Goal: Transaction & Acquisition: Purchase product/service

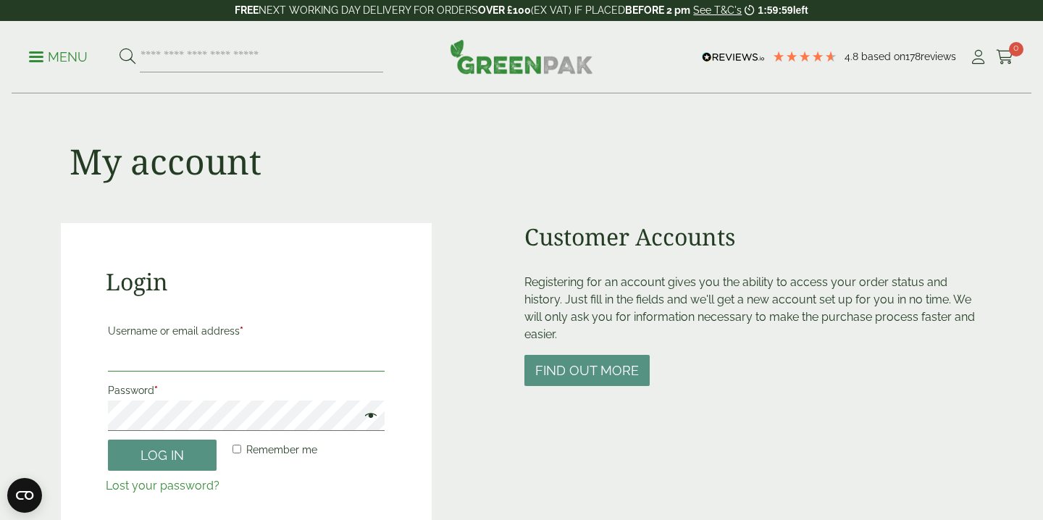
type input "**********"
click at [168, 458] on button "Log in" at bounding box center [162, 454] width 109 height 31
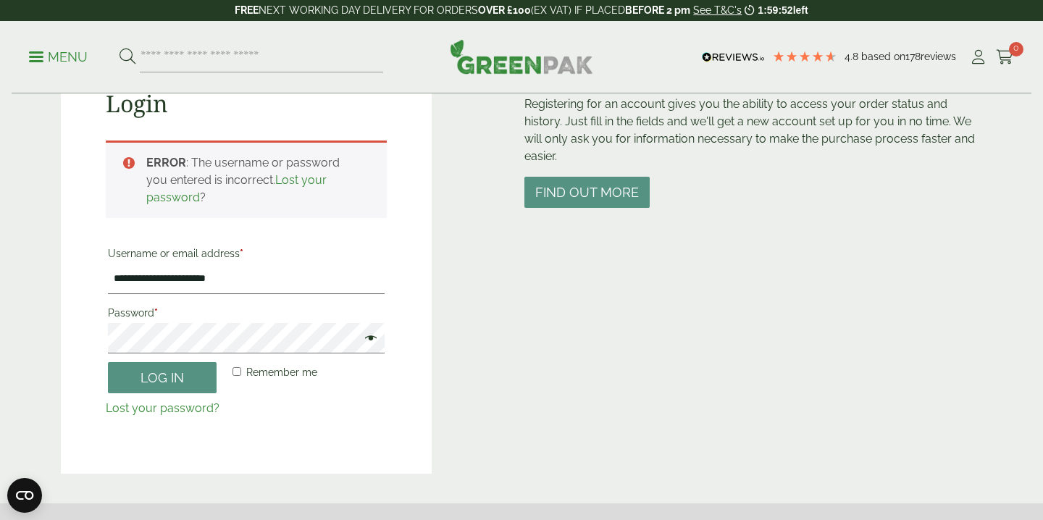
scroll to position [177, 0]
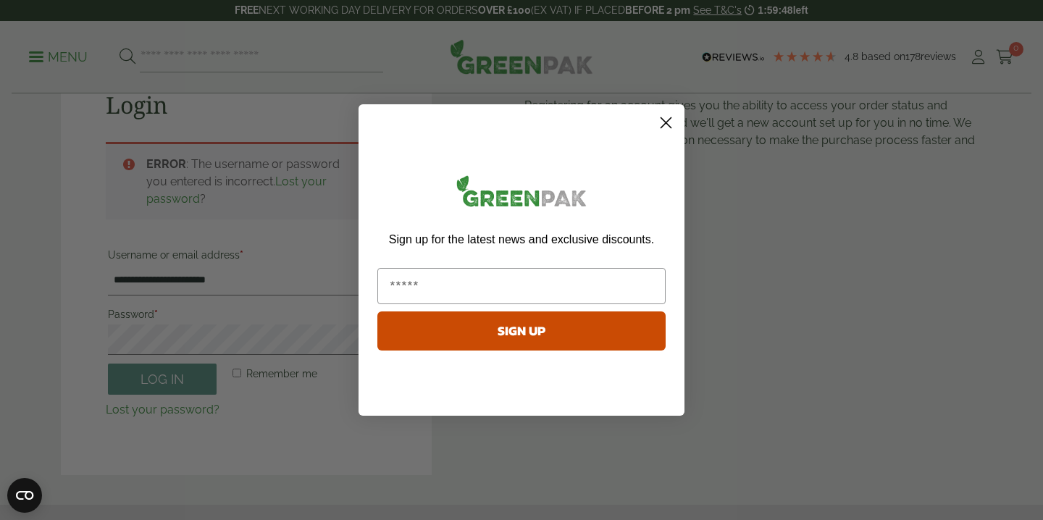
click at [668, 123] on circle "Close dialog" at bounding box center [666, 123] width 24 height 24
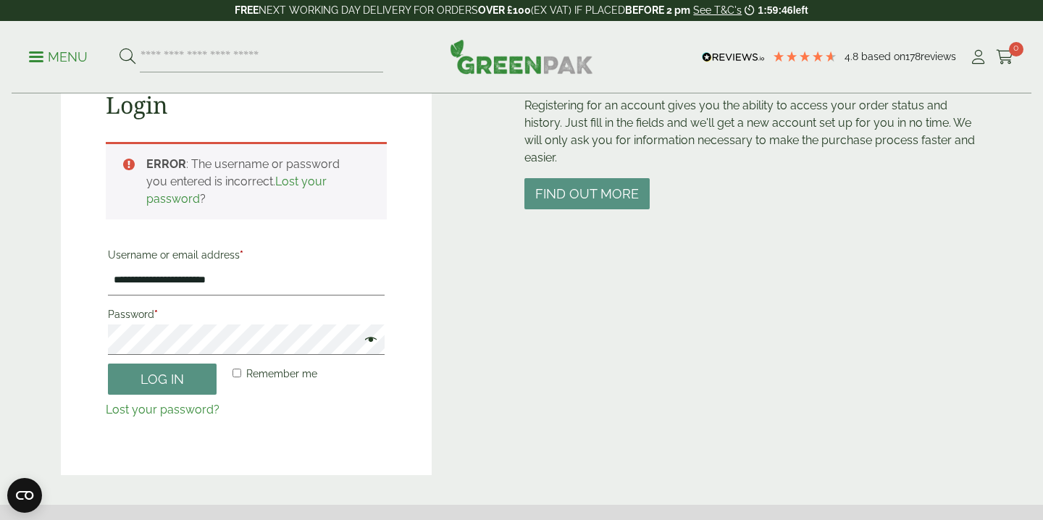
click at [135, 411] on link "Lost your password?" at bounding box center [163, 410] width 114 height 14
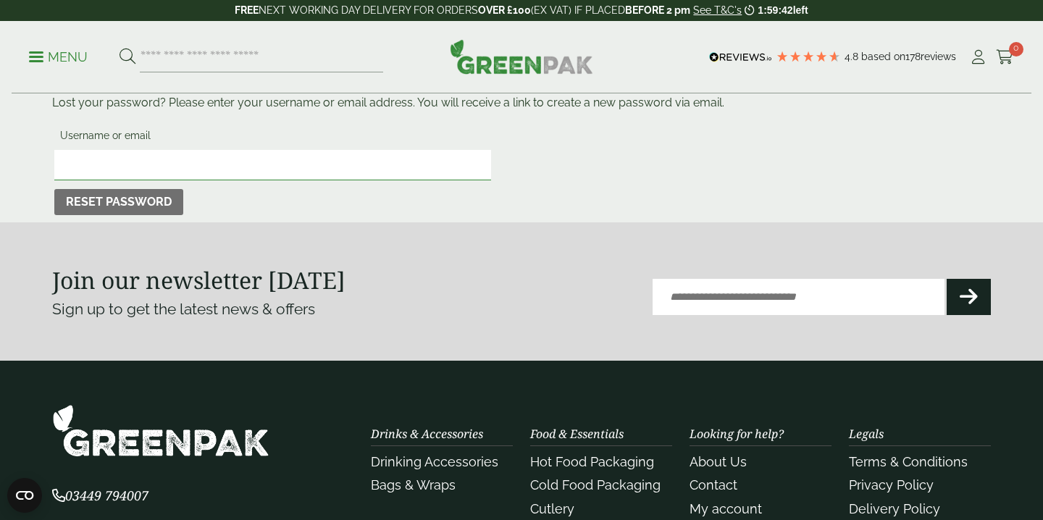
type input "**********"
click at [145, 198] on button "Reset password" at bounding box center [118, 202] width 129 height 26
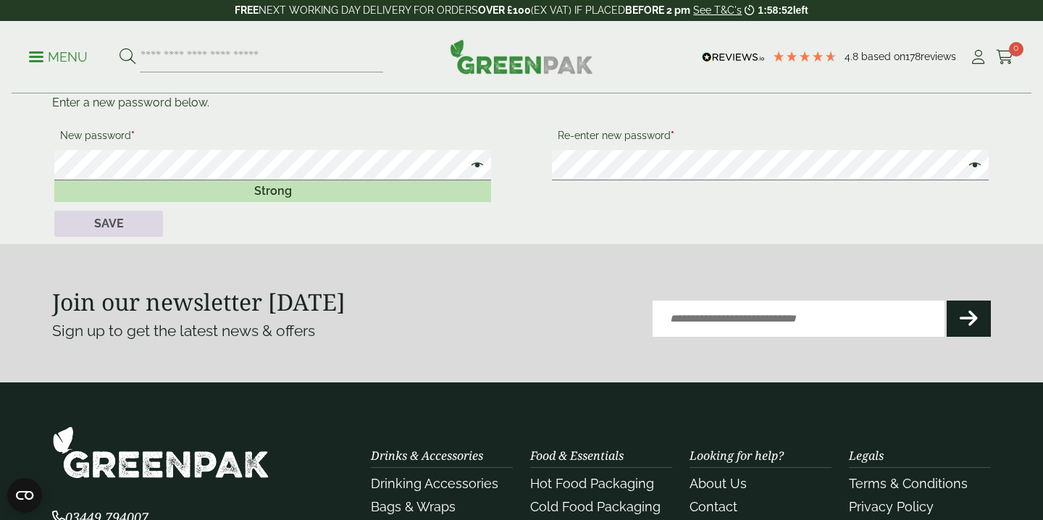
click at [146, 230] on button "Save" at bounding box center [108, 224] width 109 height 26
click at [88, 223] on button "Save" at bounding box center [108, 224] width 109 height 26
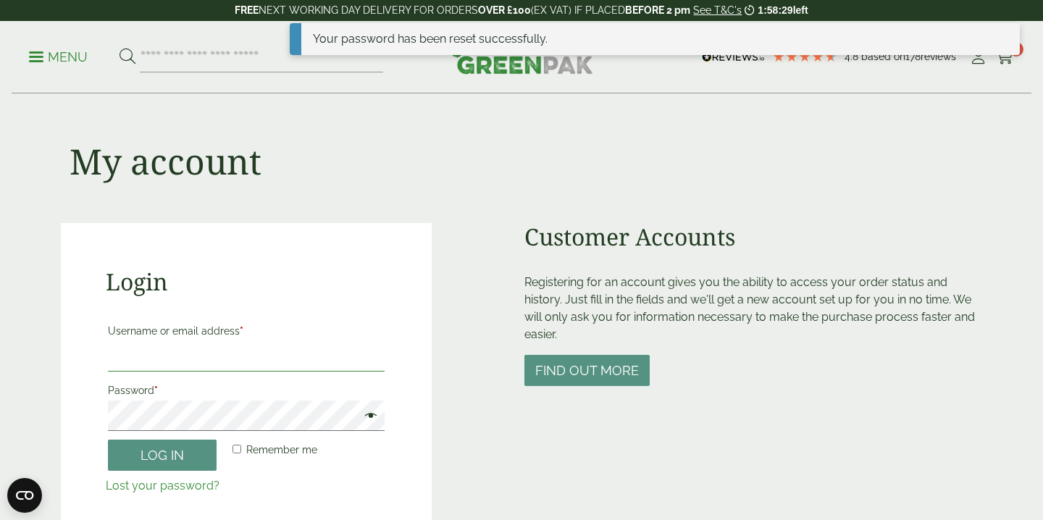
click at [240, 369] on input "Username or email address *" at bounding box center [246, 356] width 277 height 30
type input "**********"
click at [177, 461] on button "Log in" at bounding box center [162, 454] width 109 height 31
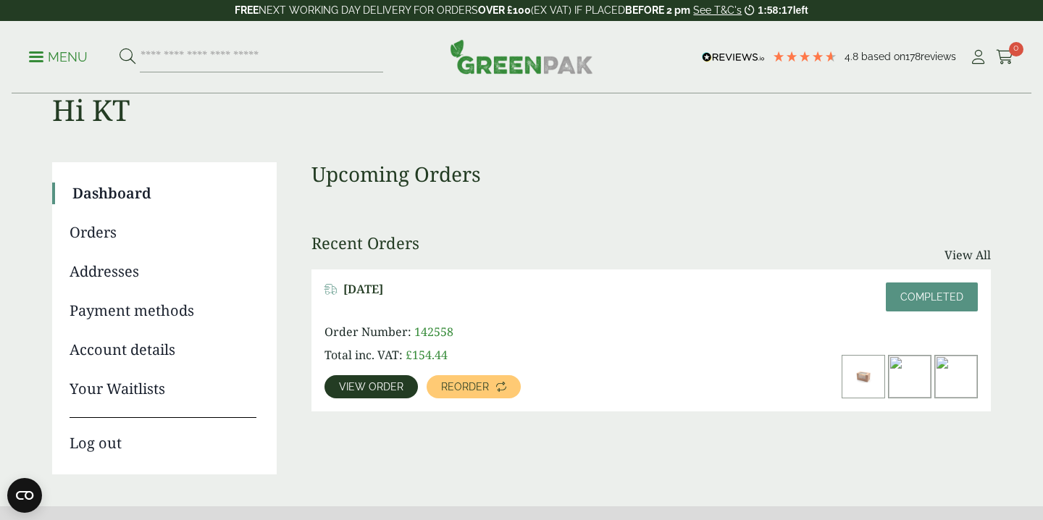
scroll to position [45, 0]
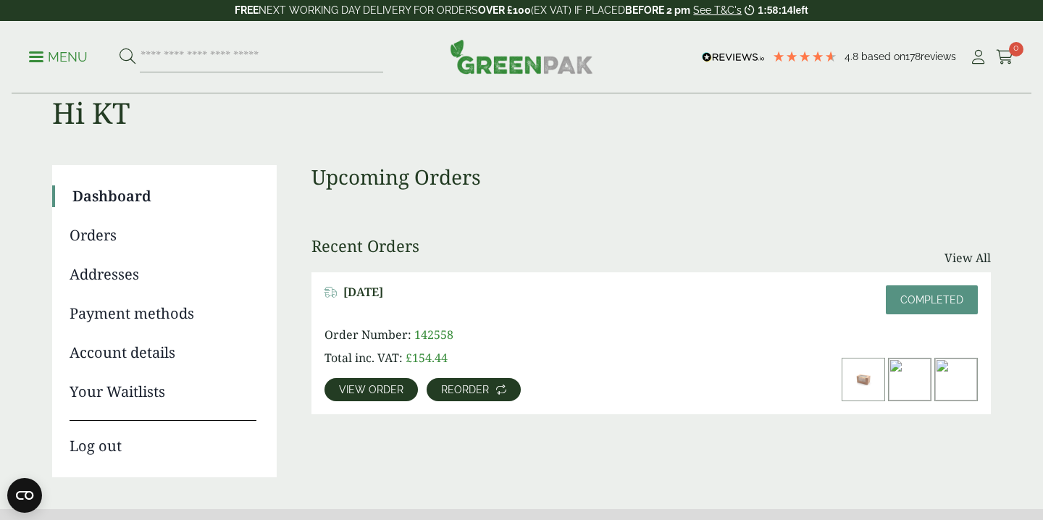
click at [466, 392] on span "Reorder" at bounding box center [465, 389] width 48 height 10
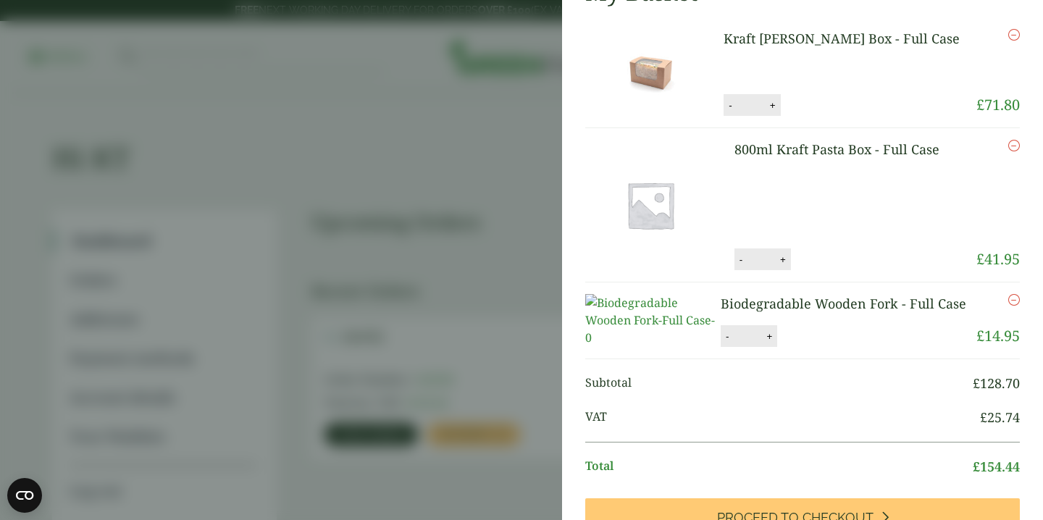
scroll to position [215, 0]
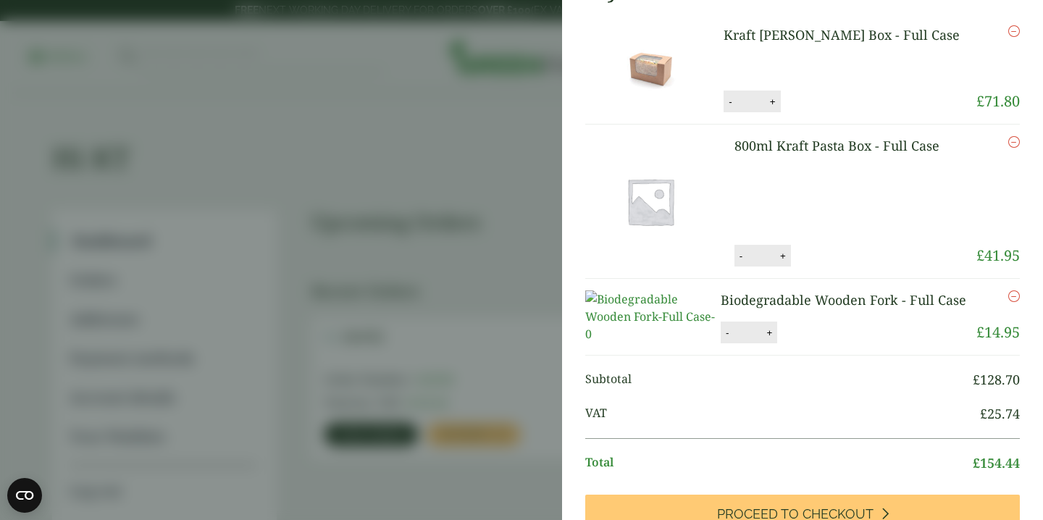
click at [1011, 295] on icon "Remove this item" at bounding box center [1014, 296] width 12 height 12
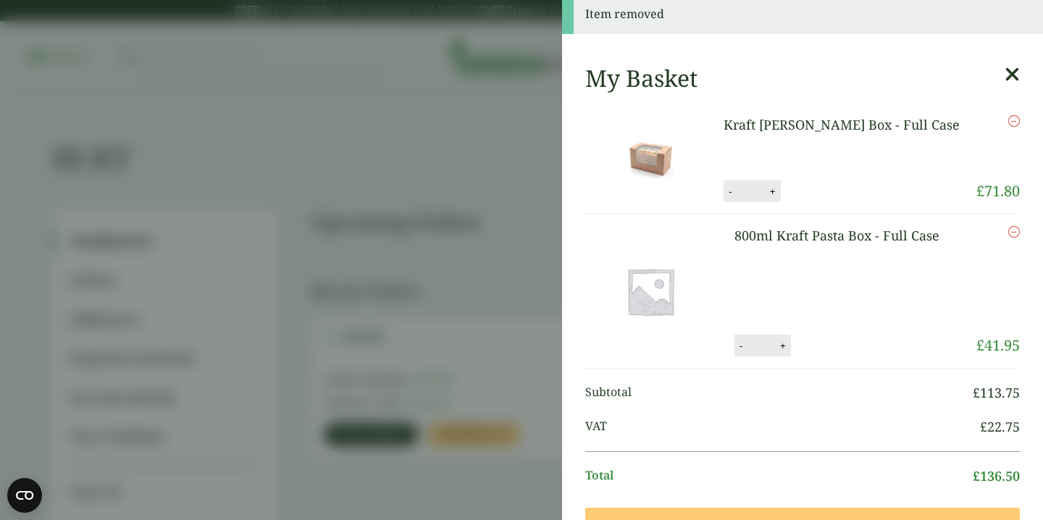
scroll to position [4, 0]
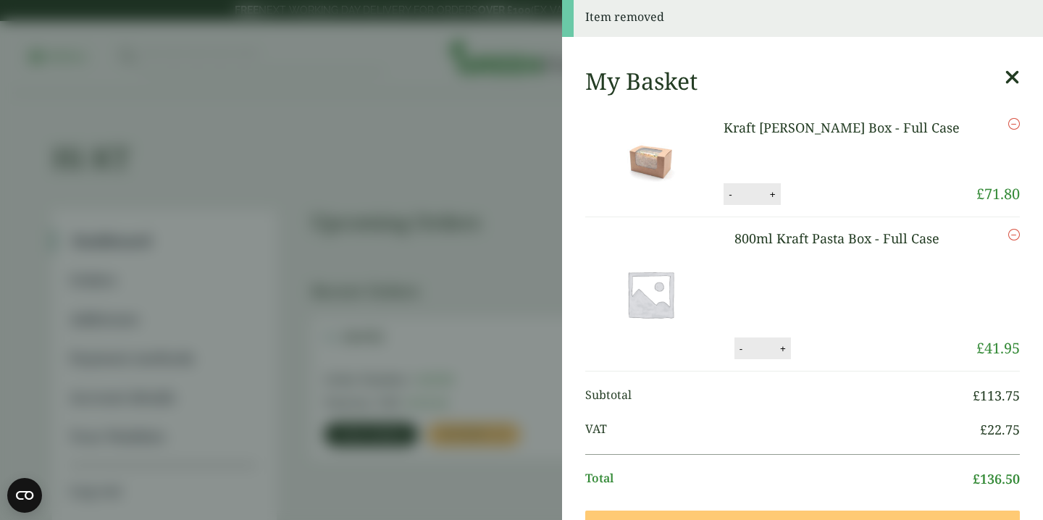
click at [1015, 232] on icon "Remove this item" at bounding box center [1014, 235] width 12 height 12
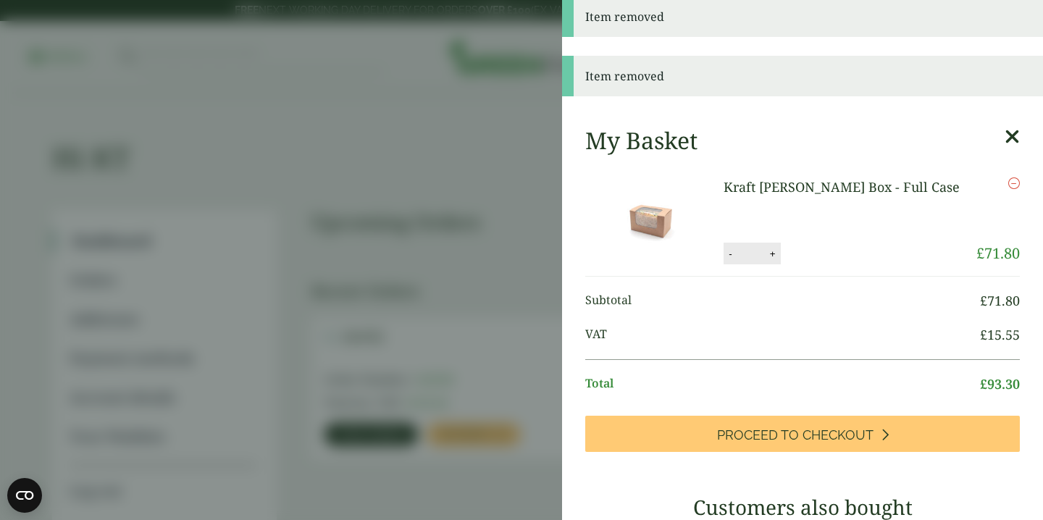
click at [805, 187] on link "Kraft [PERSON_NAME] Box - Full Case" at bounding box center [841, 186] width 236 height 17
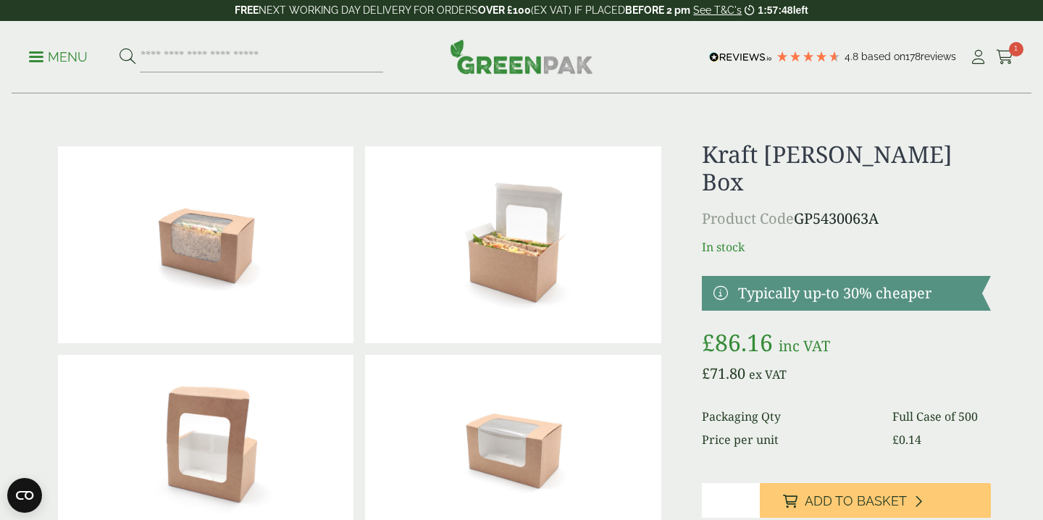
click at [38, 50] on p "Menu" at bounding box center [58, 57] width 59 height 17
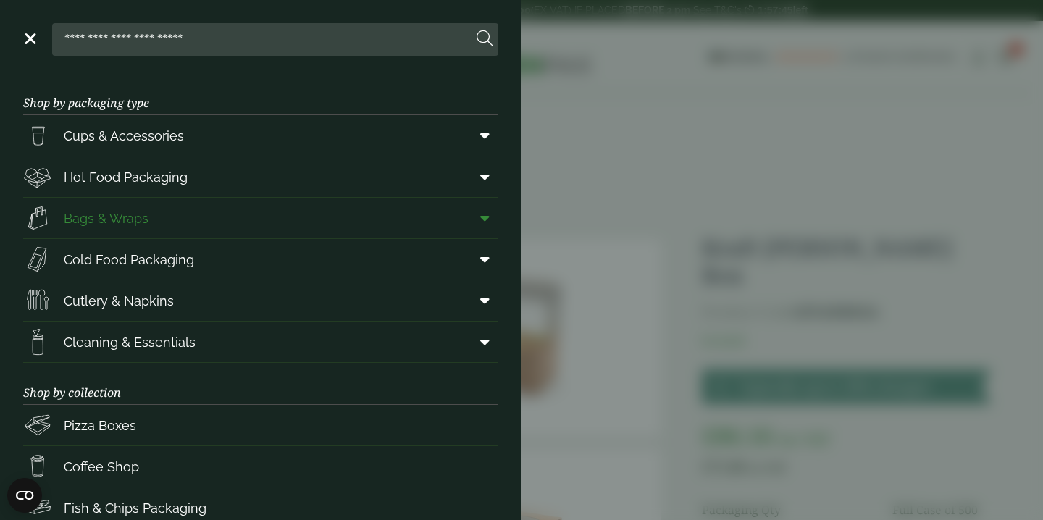
click at [118, 222] on span "Bags & Wraps" at bounding box center [106, 219] width 85 height 20
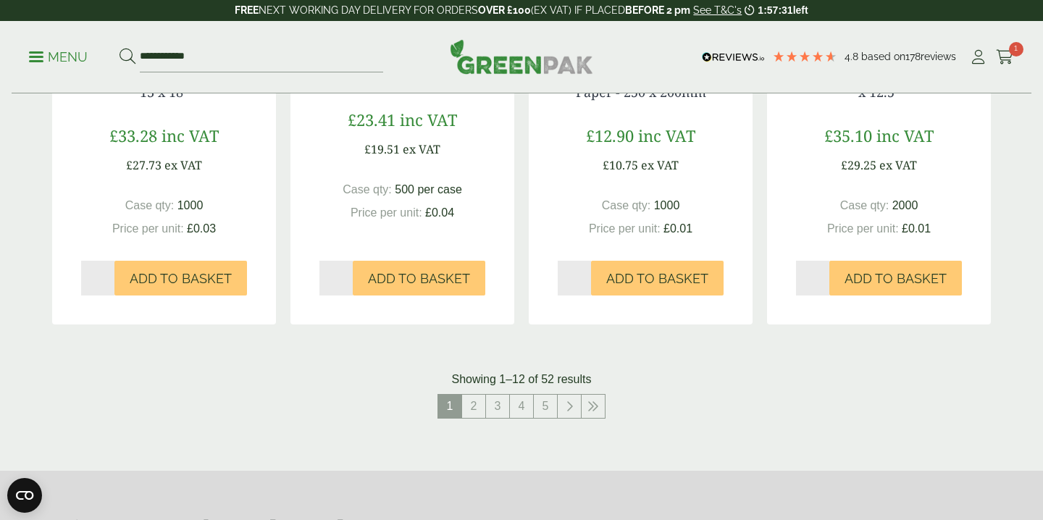
scroll to position [1485, 0]
click at [466, 403] on link "2" at bounding box center [473, 405] width 23 height 23
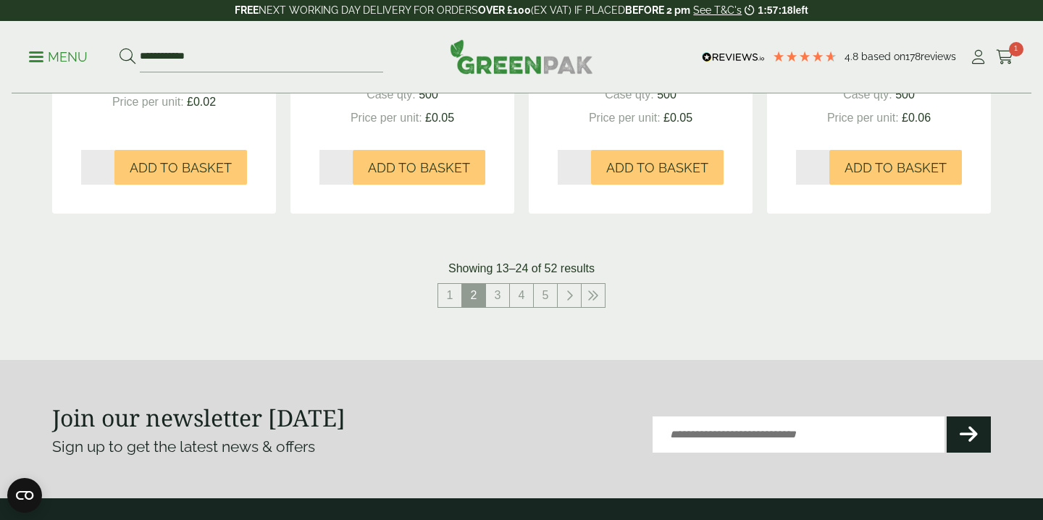
scroll to position [1587, 0]
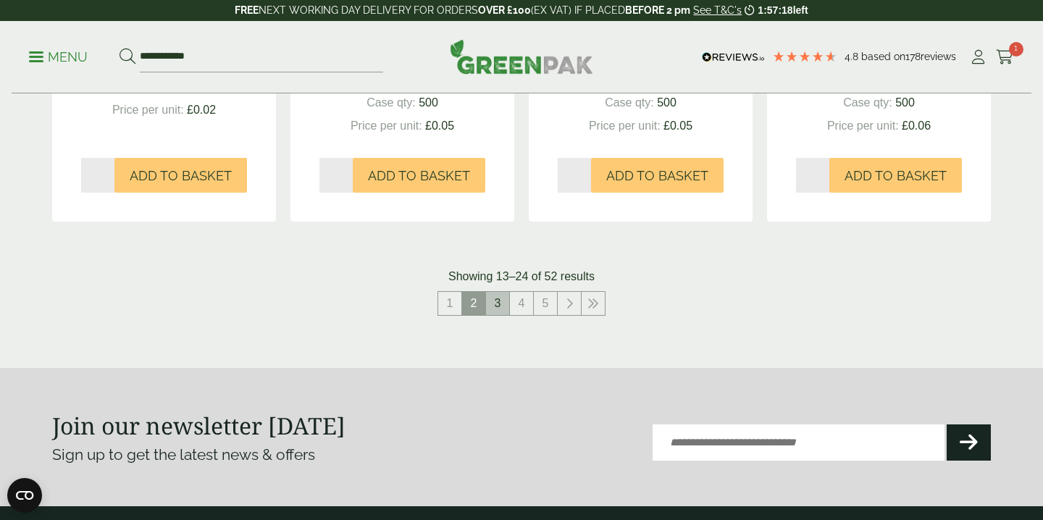
click at [502, 300] on link "3" at bounding box center [497, 303] width 23 height 23
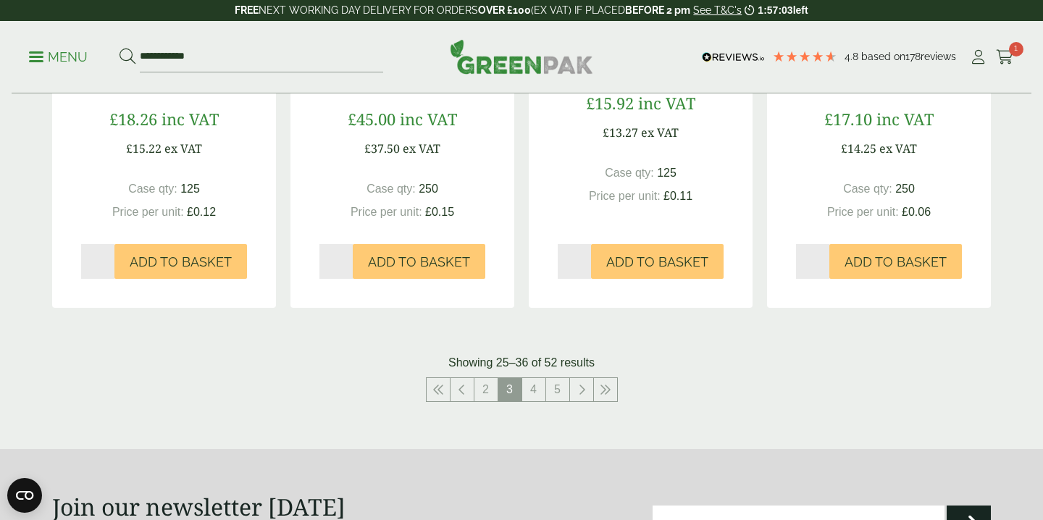
scroll to position [1521, 0]
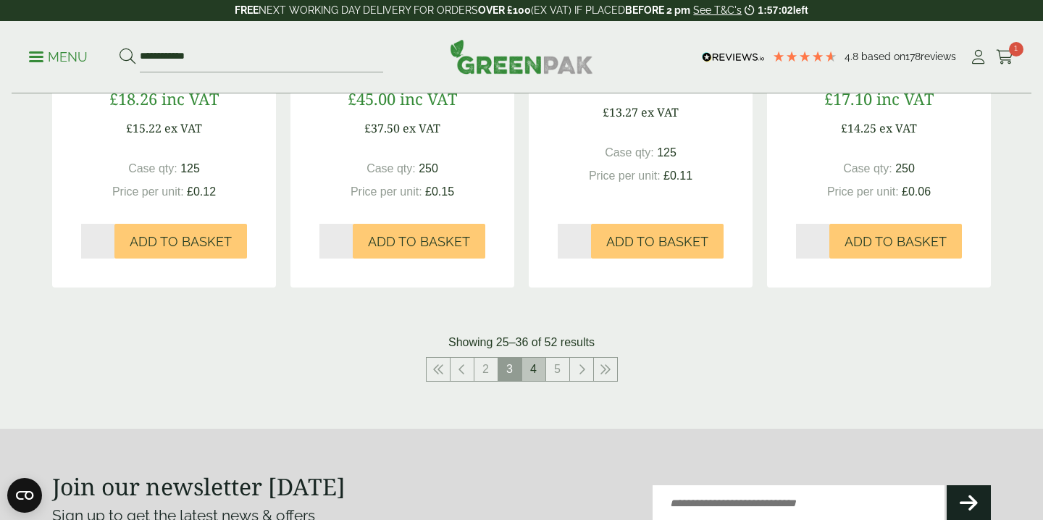
click at [533, 368] on link "4" at bounding box center [533, 369] width 23 height 23
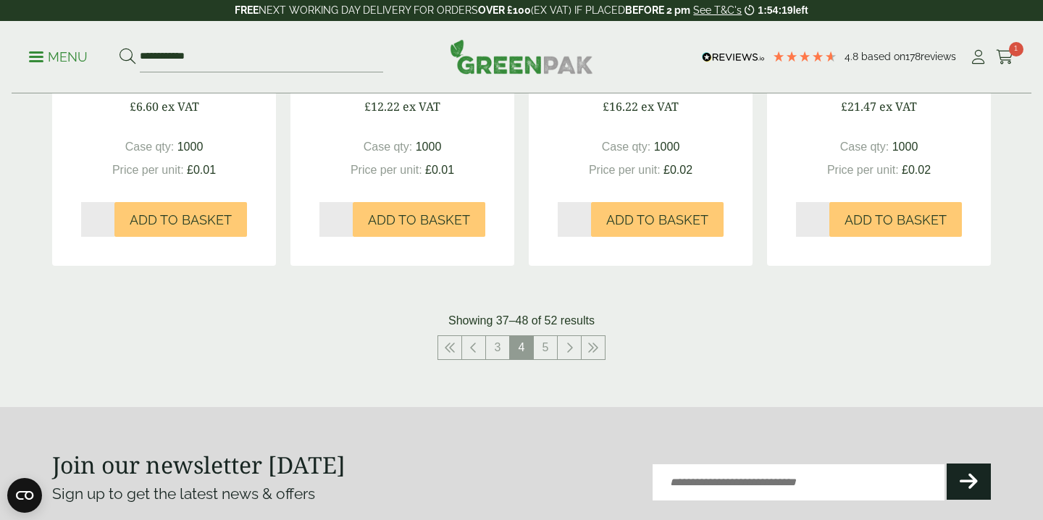
scroll to position [1528, 0]
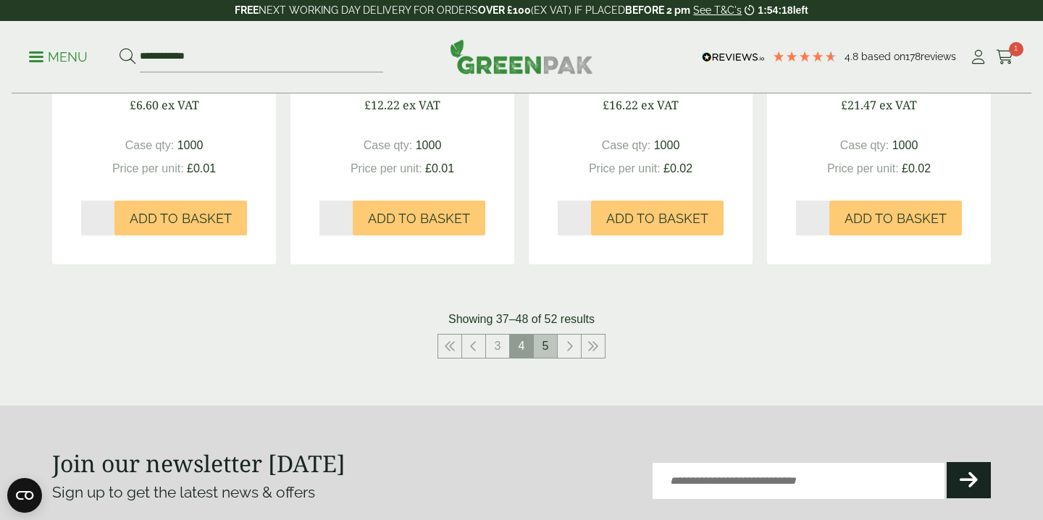
click at [552, 341] on link "5" at bounding box center [545, 346] width 23 height 23
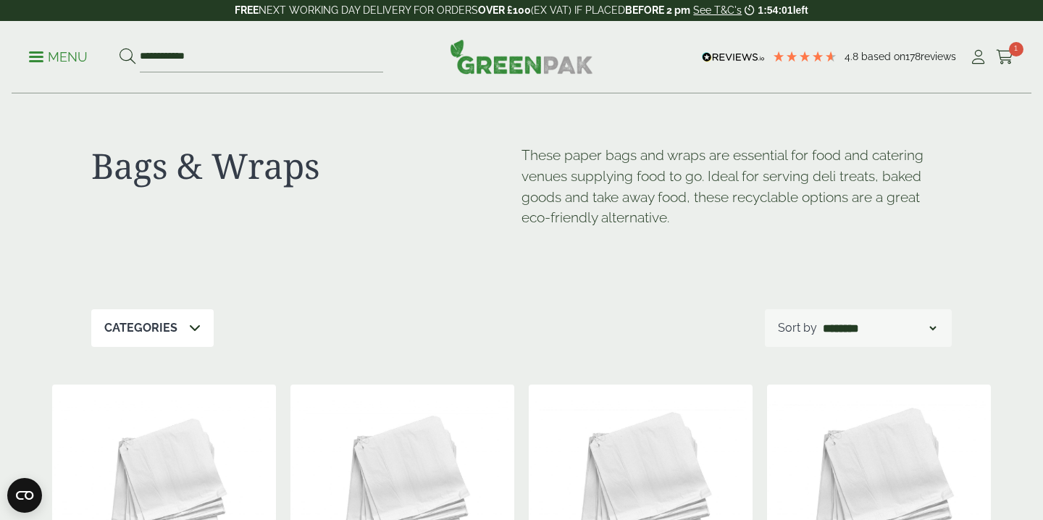
click at [33, 57] on span at bounding box center [36, 57] width 14 height 2
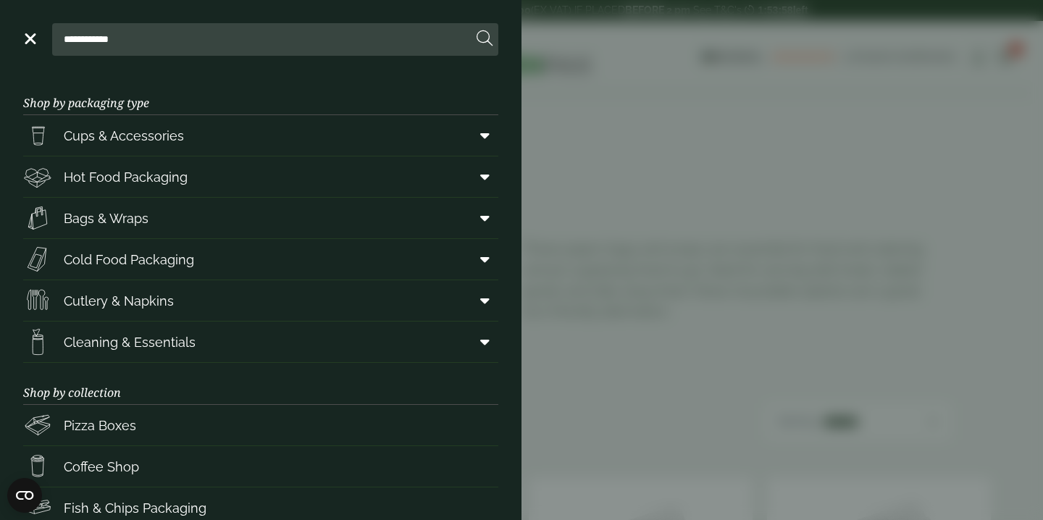
click at [144, 42] on input "**********" at bounding box center [265, 39] width 414 height 30
drag, startPoint x: 144, startPoint y: 42, endPoint x: 27, endPoint y: 40, distance: 117.3
type input "********"
click at [484, 39] on button at bounding box center [484, 39] width 16 height 19
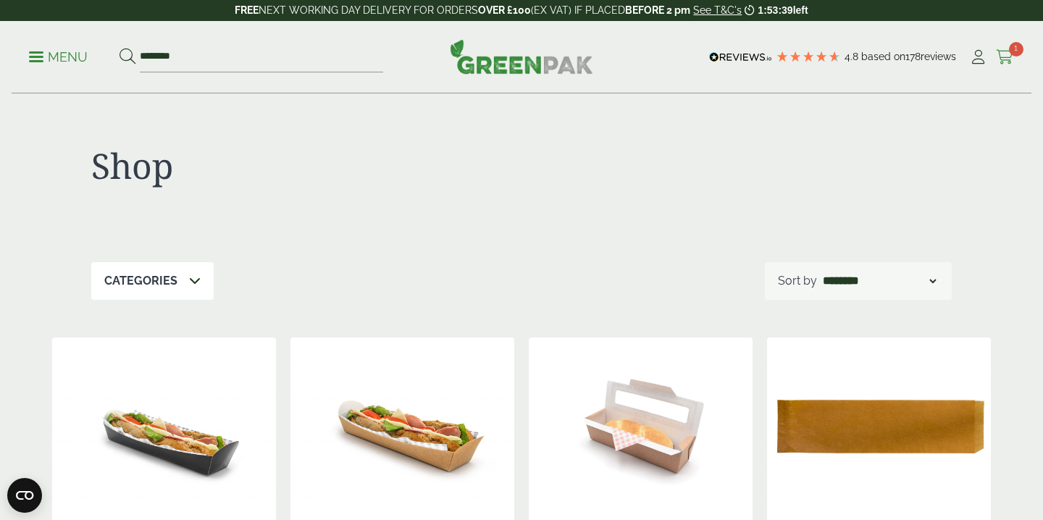
click at [999, 54] on icon at bounding box center [1005, 57] width 18 height 14
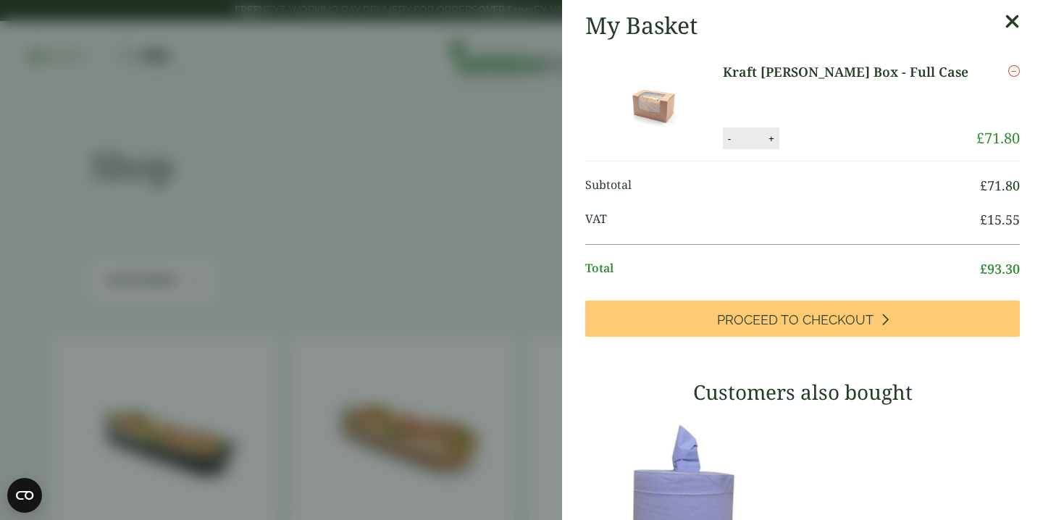
click at [778, 136] on button "+" at bounding box center [771, 138] width 14 height 12
type input "*"
click at [815, 132] on button "Update" at bounding box center [818, 139] width 72 height 22
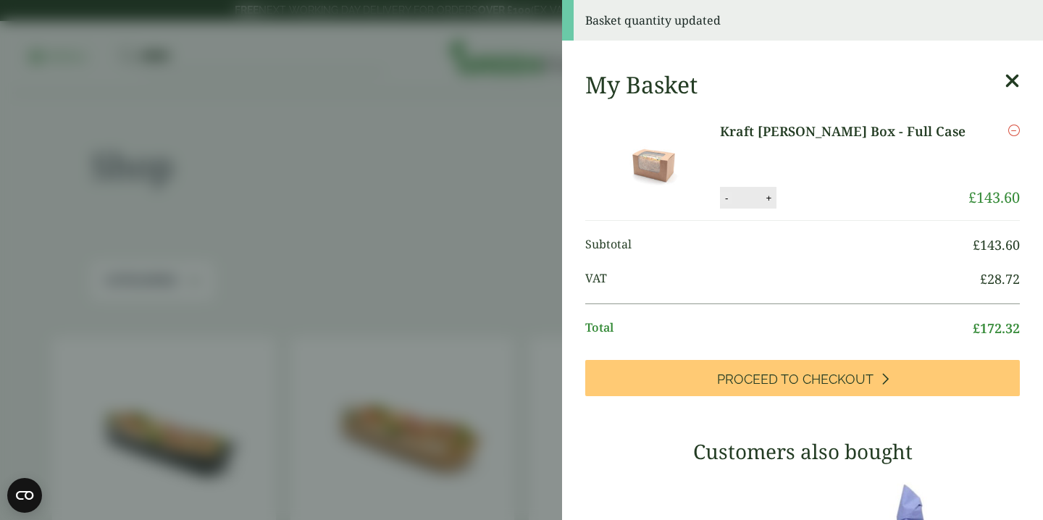
click at [732, 195] on button "-" at bounding box center [726, 198] width 12 height 12
type input "*"
click at [833, 196] on button "Update" at bounding box center [815, 199] width 72 height 22
click at [475, 188] on aside "Basket quantity updated My Basket Kraft Bloomer Box - Full Case Kraft Bloomer B…" at bounding box center [521, 260] width 1043 height 520
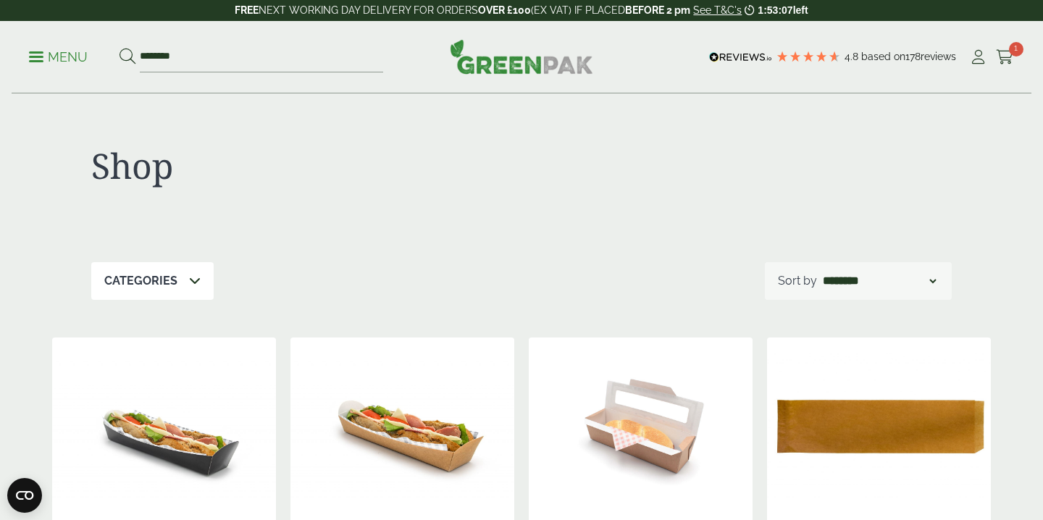
click at [37, 51] on link "Menu" at bounding box center [58, 56] width 59 height 14
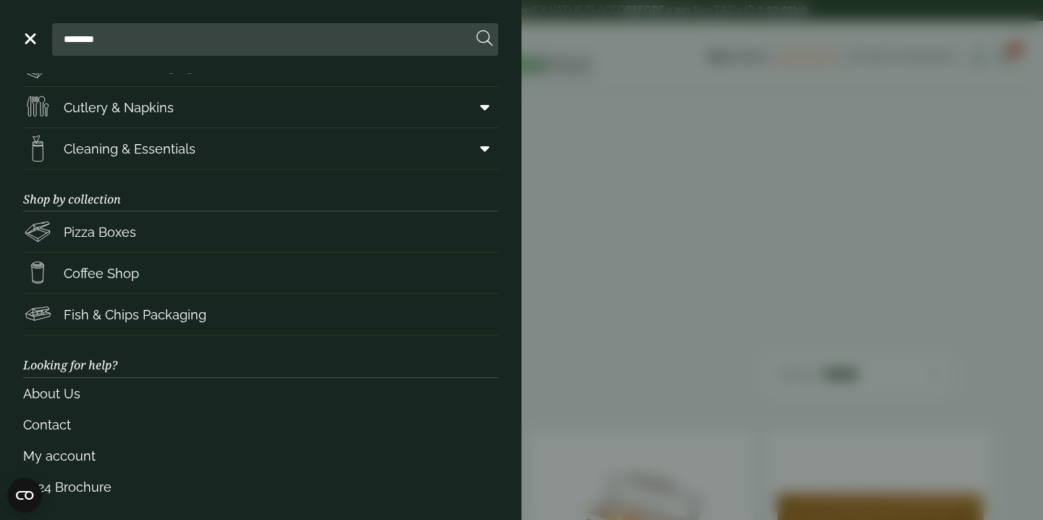
scroll to position [195, 0]
click at [119, 268] on span "Coffee Shop" at bounding box center [101, 271] width 75 height 20
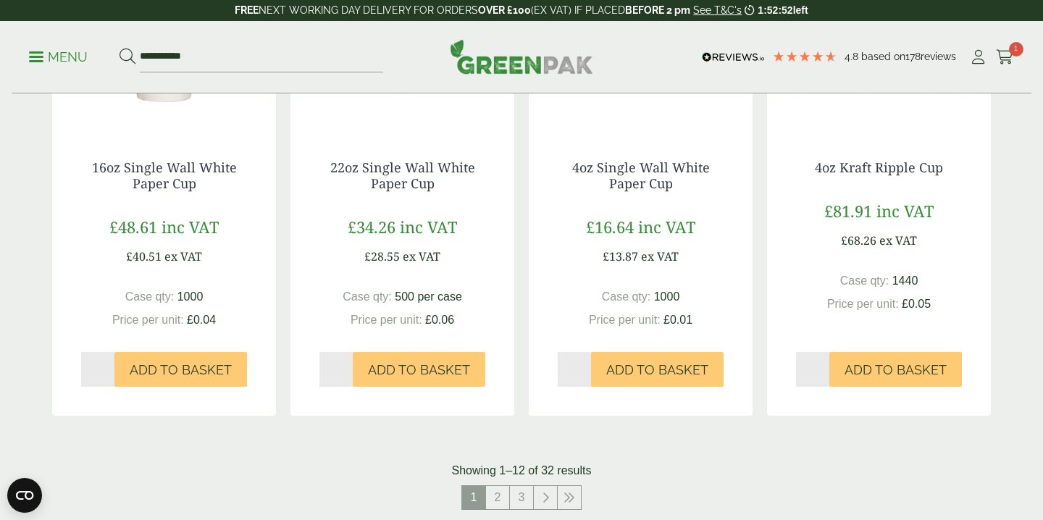
scroll to position [1358, 0]
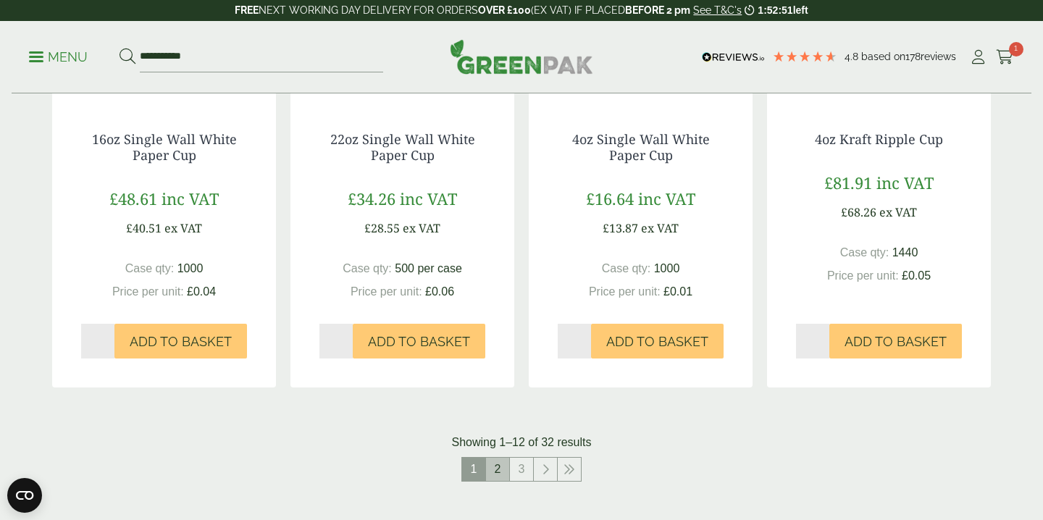
click at [504, 468] on link "2" at bounding box center [497, 469] width 23 height 23
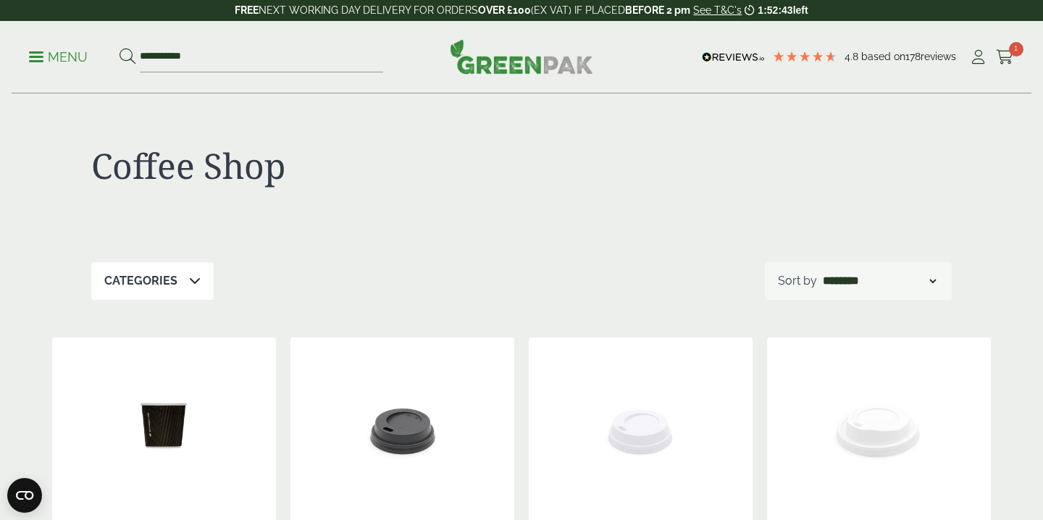
click at [35, 53] on link "Menu" at bounding box center [58, 56] width 59 height 14
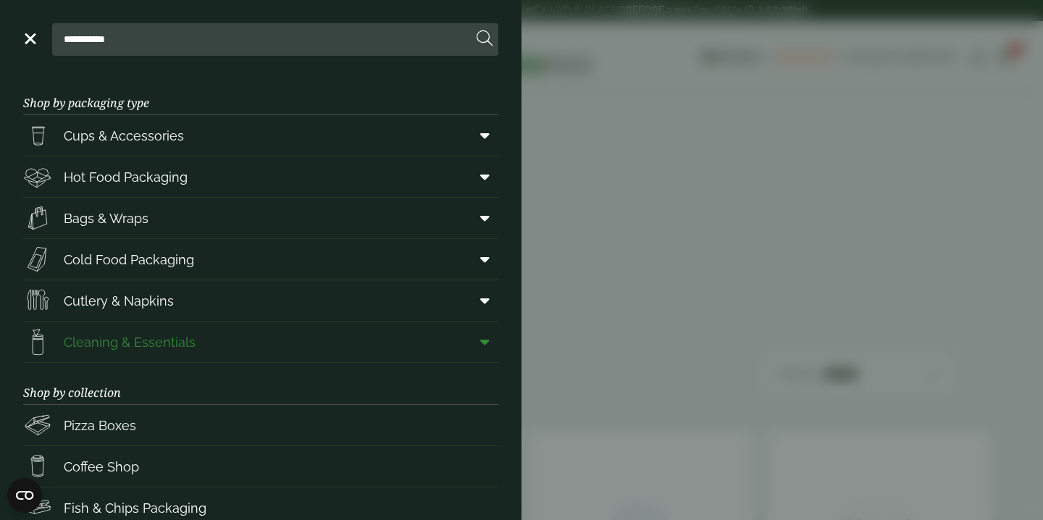
click at [90, 342] on span "Cleaning & Essentials" at bounding box center [130, 342] width 132 height 20
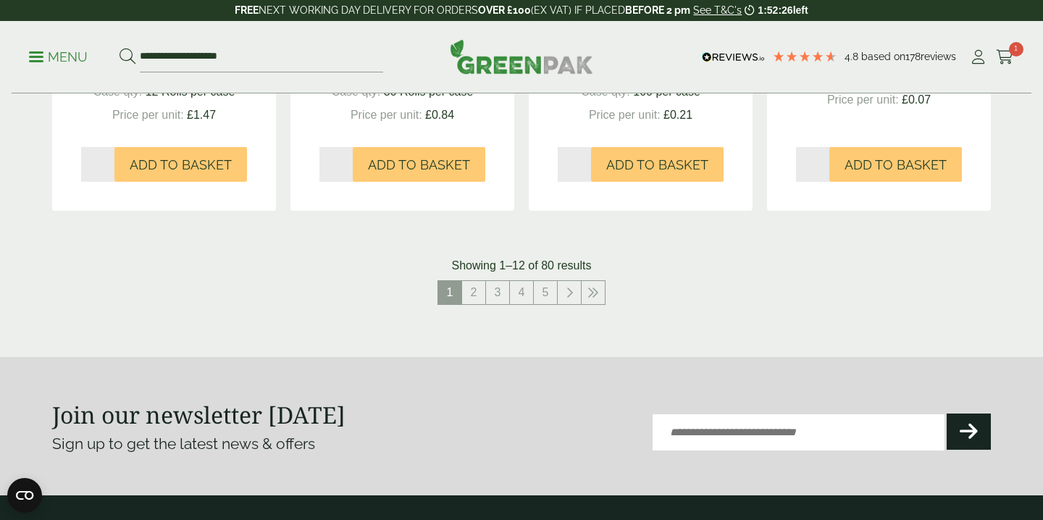
scroll to position [1574, 0]
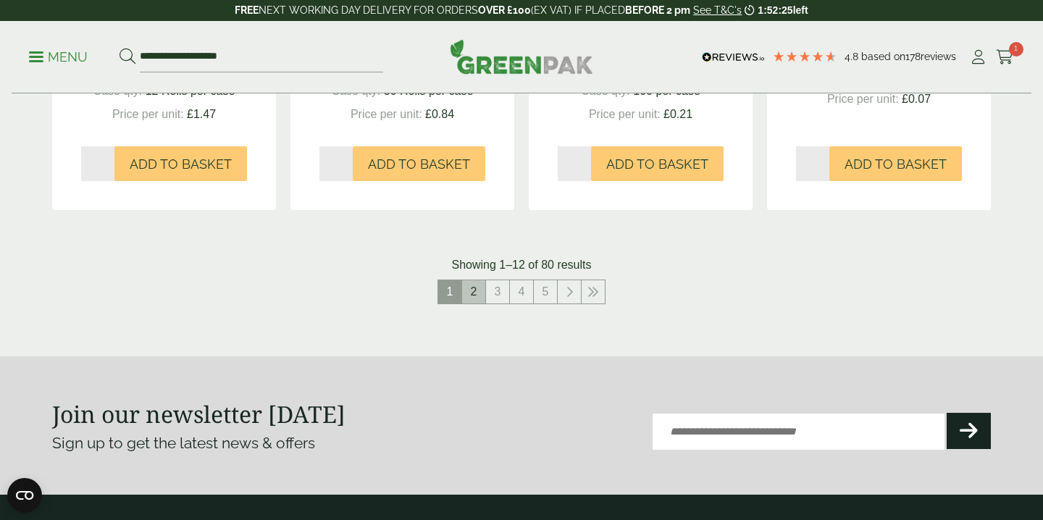
click at [474, 282] on link "2" at bounding box center [473, 291] width 23 height 23
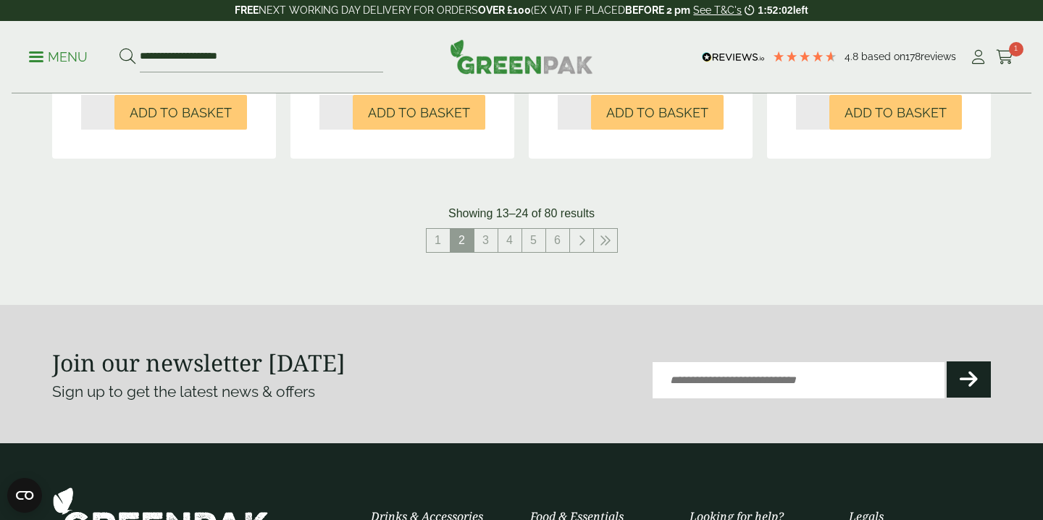
scroll to position [1516, 0]
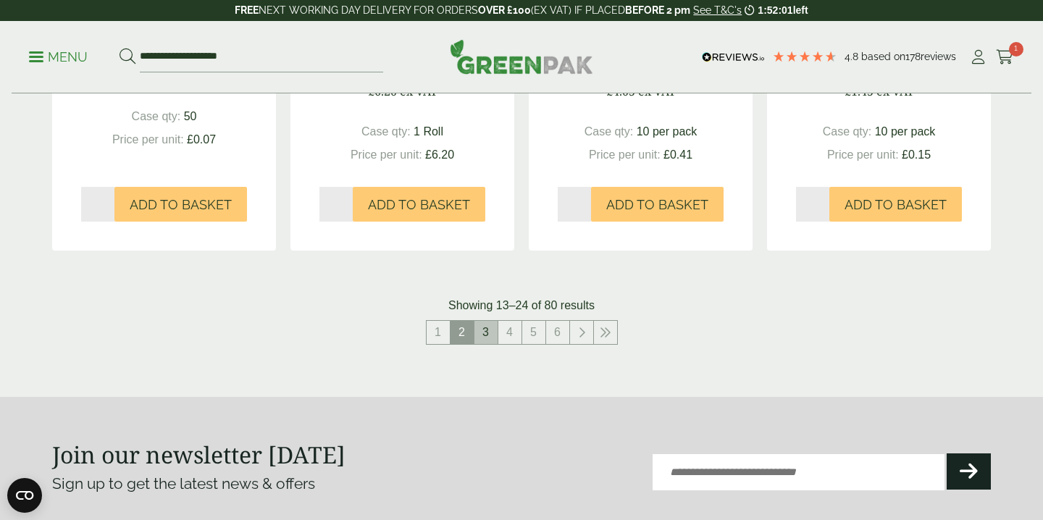
click at [490, 329] on link "3" at bounding box center [485, 332] width 23 height 23
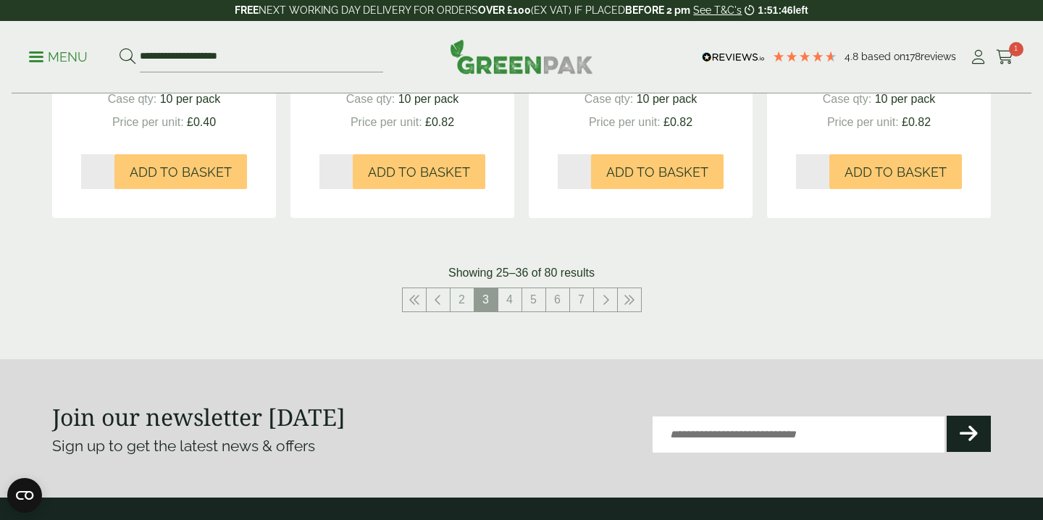
scroll to position [1573, 0]
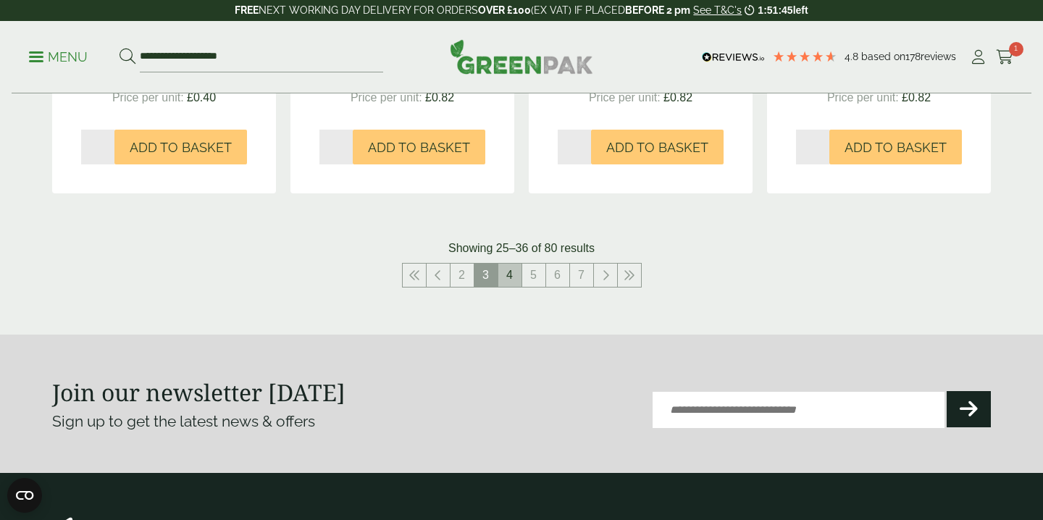
click at [510, 266] on link "4" at bounding box center [509, 275] width 23 height 23
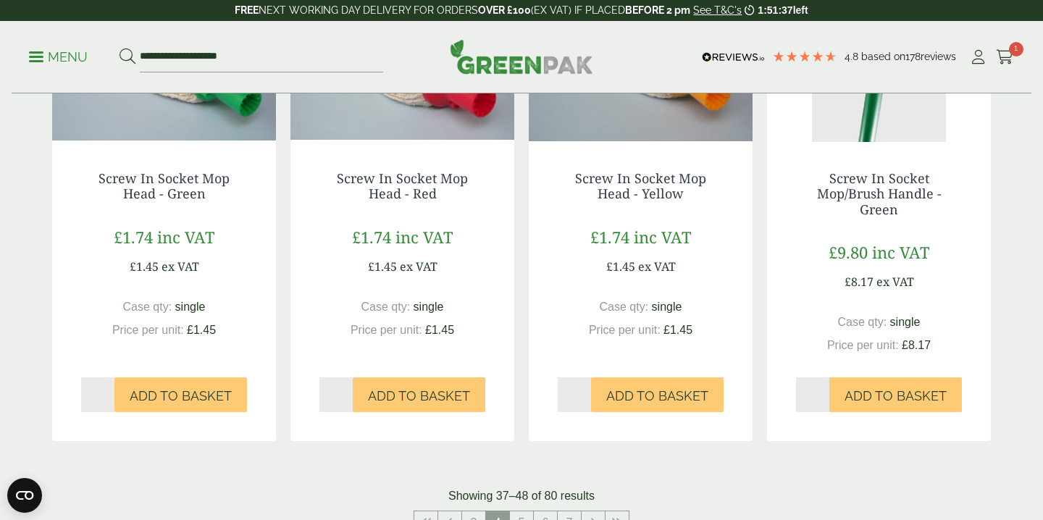
scroll to position [1364, 0]
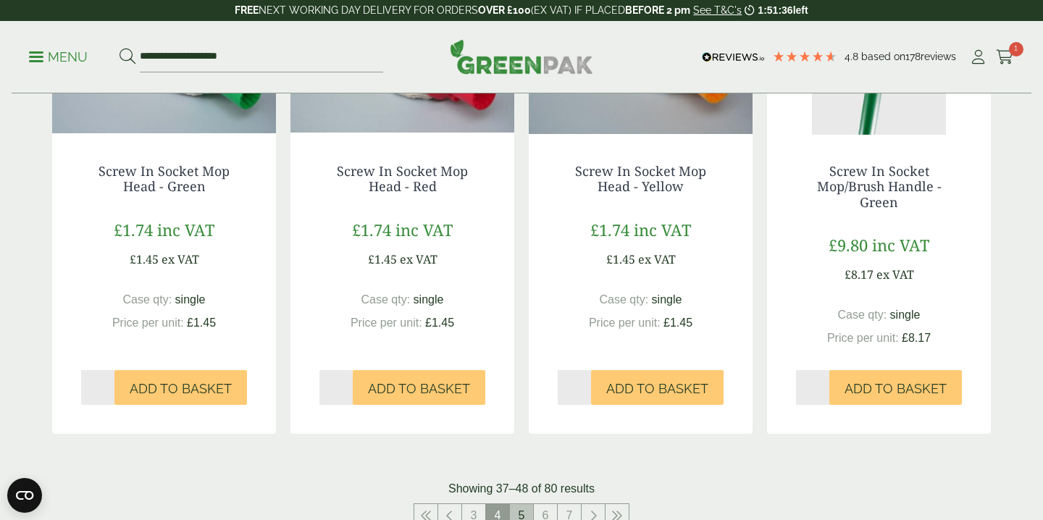
click at [515, 505] on link "5" at bounding box center [521, 515] width 23 height 23
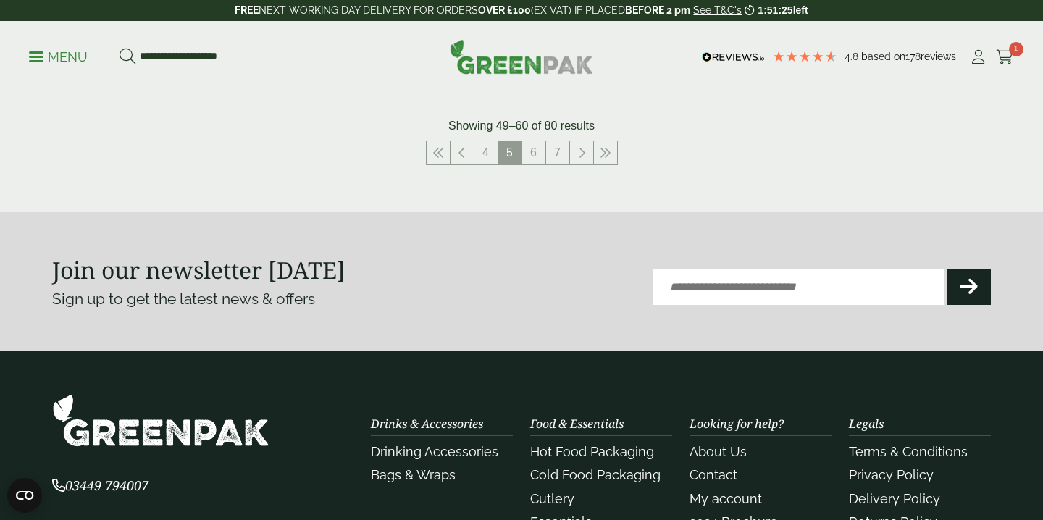
scroll to position [1725, 0]
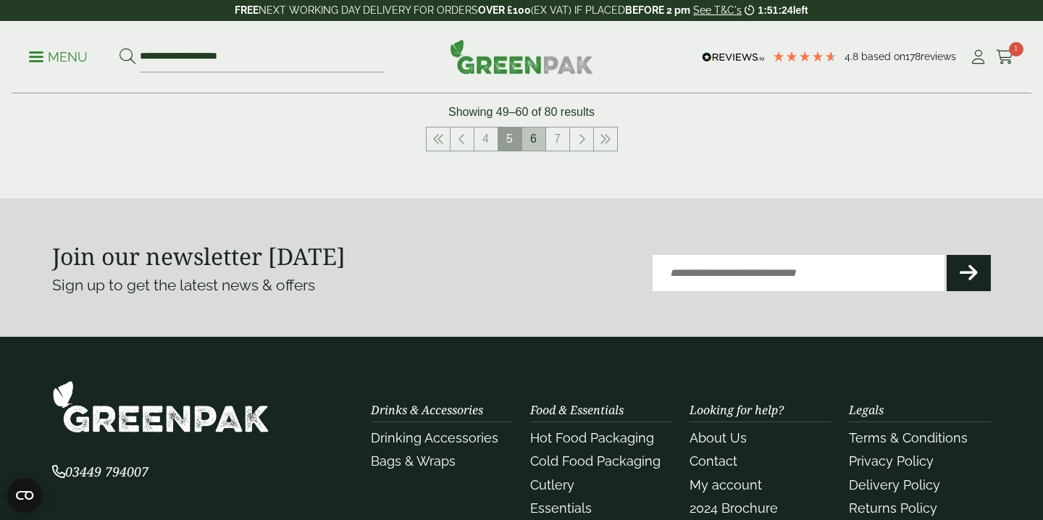
click at [531, 127] on link "6" at bounding box center [533, 138] width 23 height 23
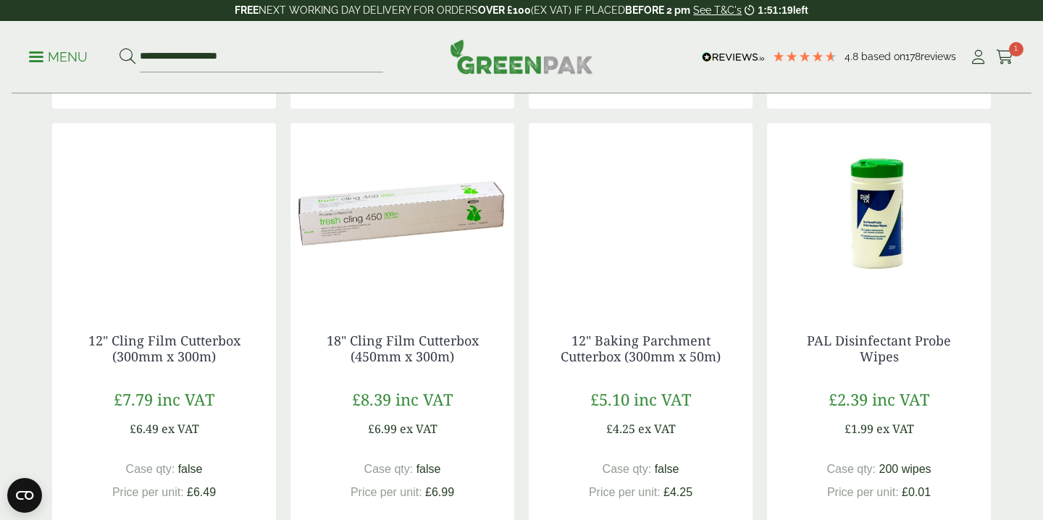
scroll to position [1192, 0]
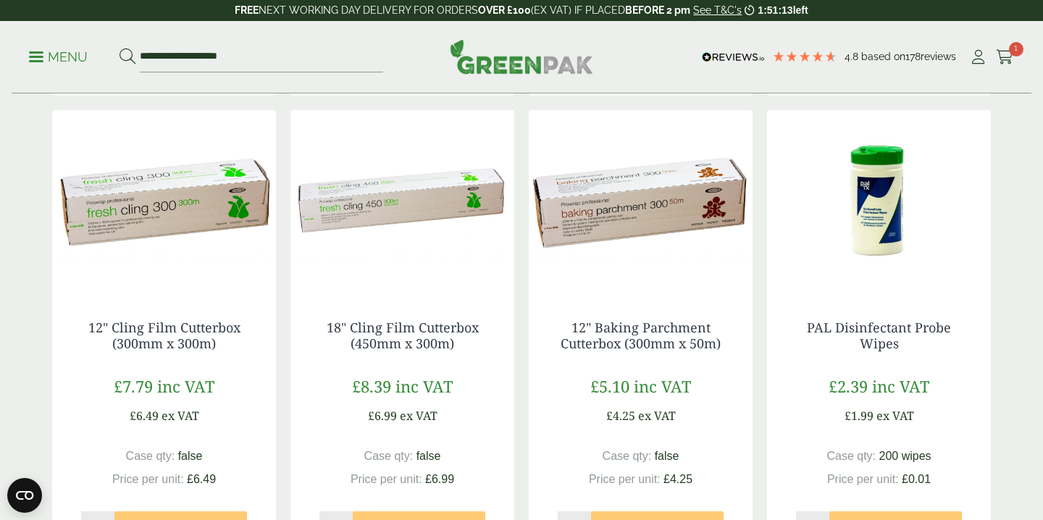
click at [886, 197] on img at bounding box center [879, 200] width 224 height 181
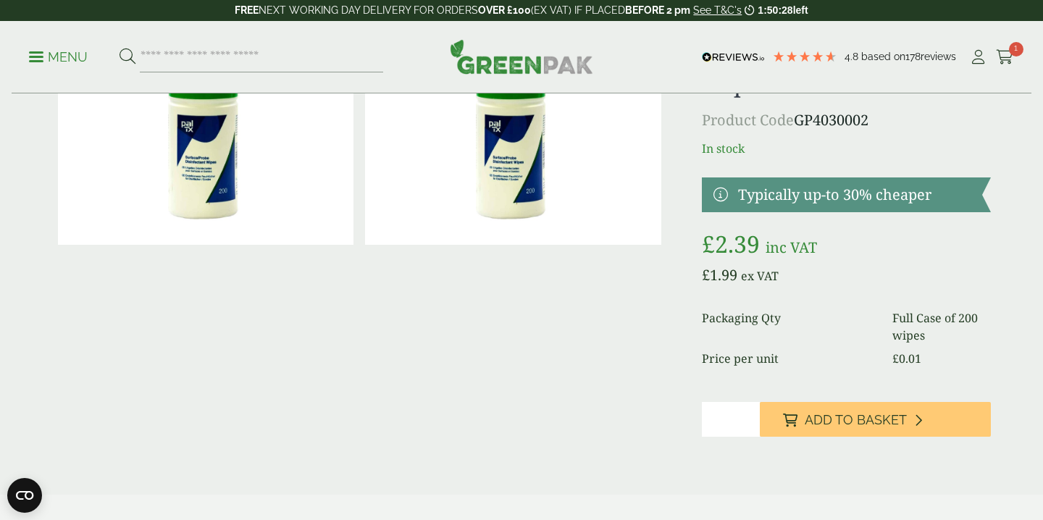
scroll to position [87, 0]
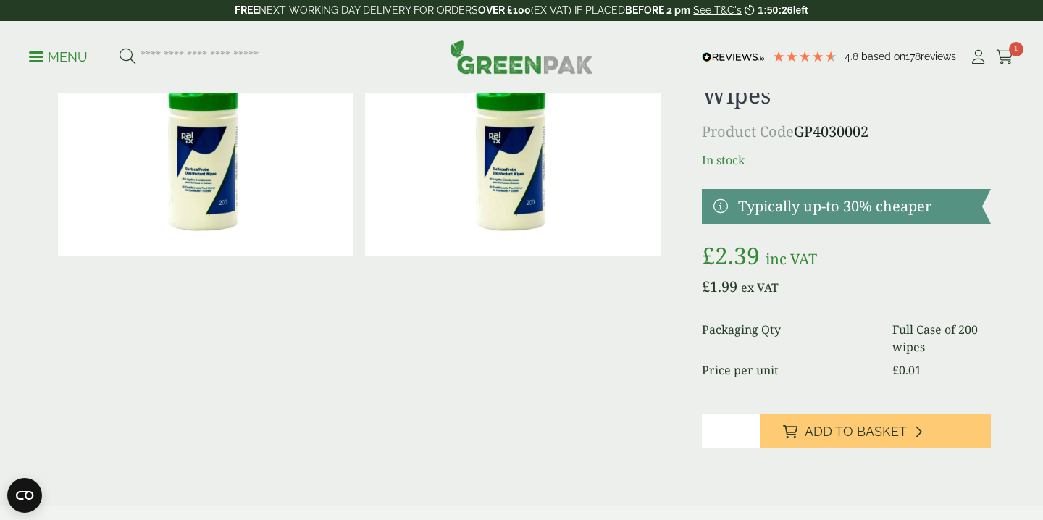
click at [748, 426] on input "*" at bounding box center [731, 430] width 58 height 35
type input "*"
click at [748, 426] on input "*" at bounding box center [731, 430] width 58 height 35
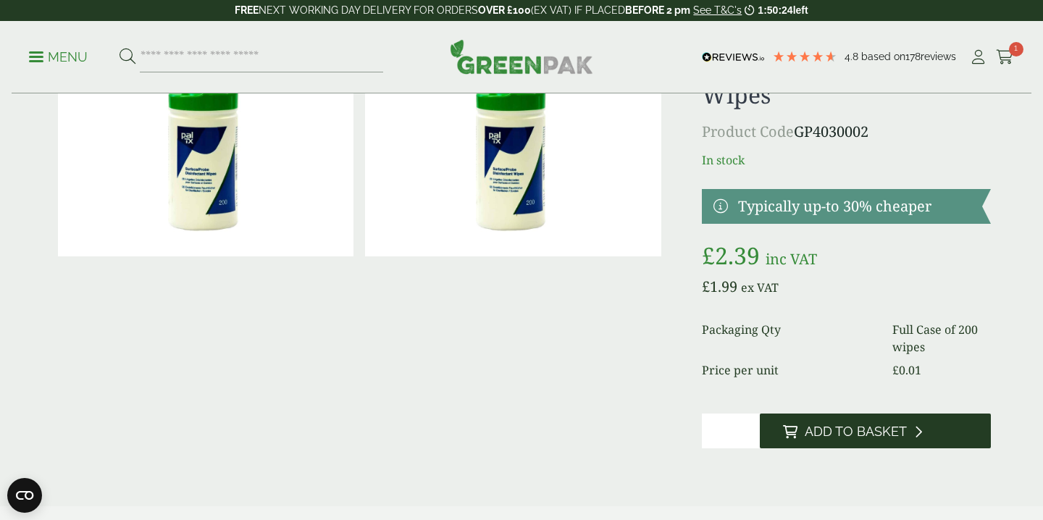
click at [804, 428] on span "Add to Basket" at bounding box center [855, 432] width 102 height 16
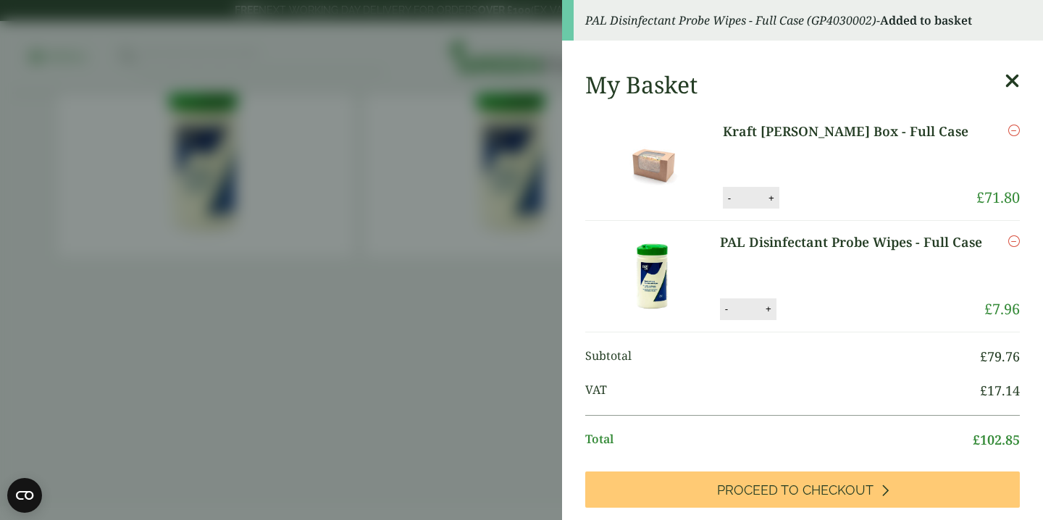
click at [424, 308] on aside "PAL Disinfectant Probe Wipes - Full Case (GP4030002) - Added to basket My Baske…" at bounding box center [521, 260] width 1043 height 520
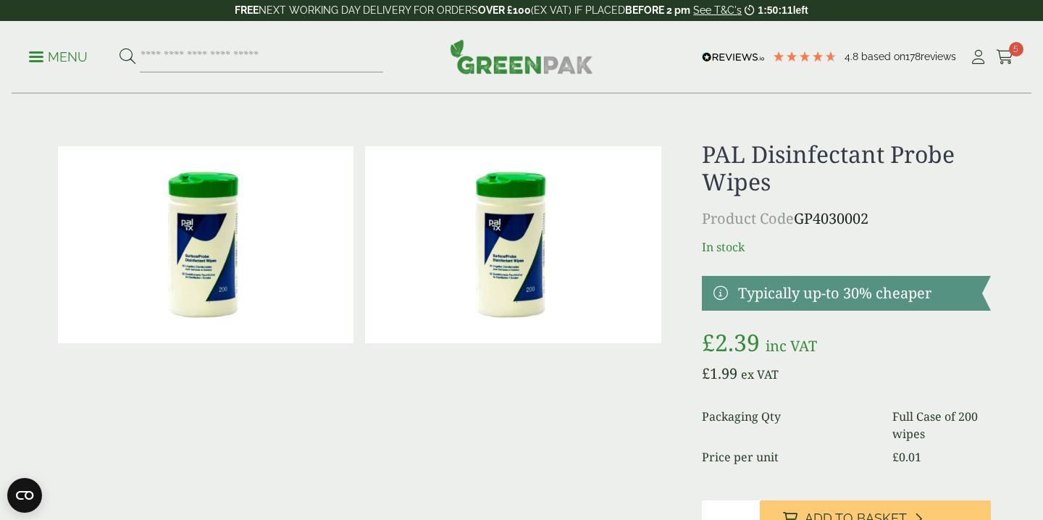
scroll to position [0, 0]
click at [38, 59] on p "Menu" at bounding box center [58, 57] width 59 height 17
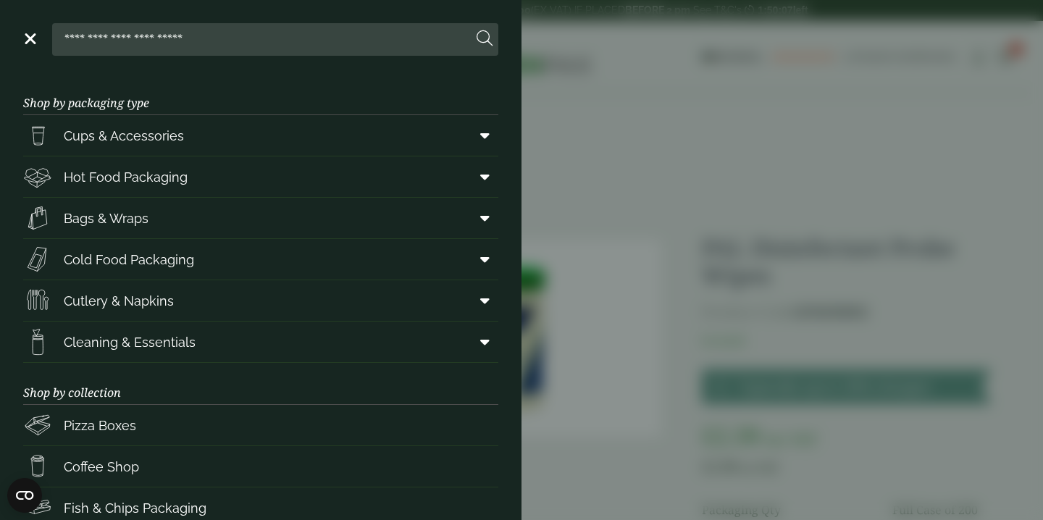
click at [579, 273] on aside "Close Shop by packaging type Cups & Accessories Hot Drink Paper Cups Smoothie C…" at bounding box center [521, 260] width 1043 height 520
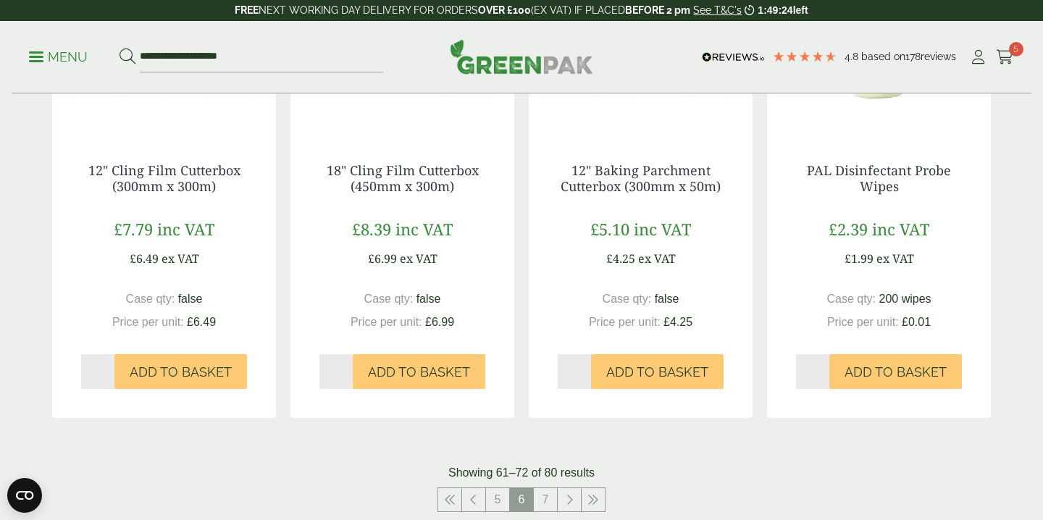
scroll to position [1348, 0]
click at [546, 497] on link "7" at bounding box center [545, 500] width 23 height 23
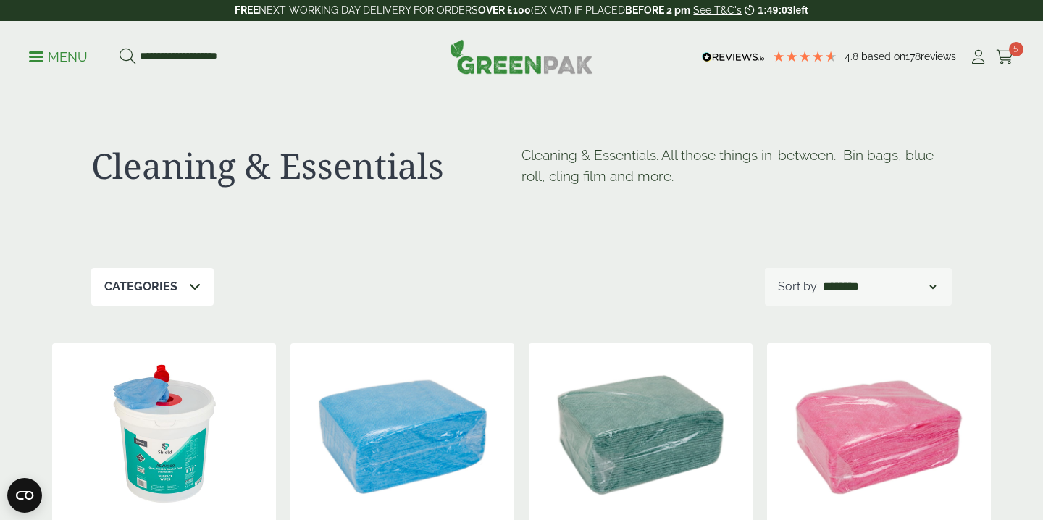
click at [43, 56] on span at bounding box center [36, 57] width 14 height 2
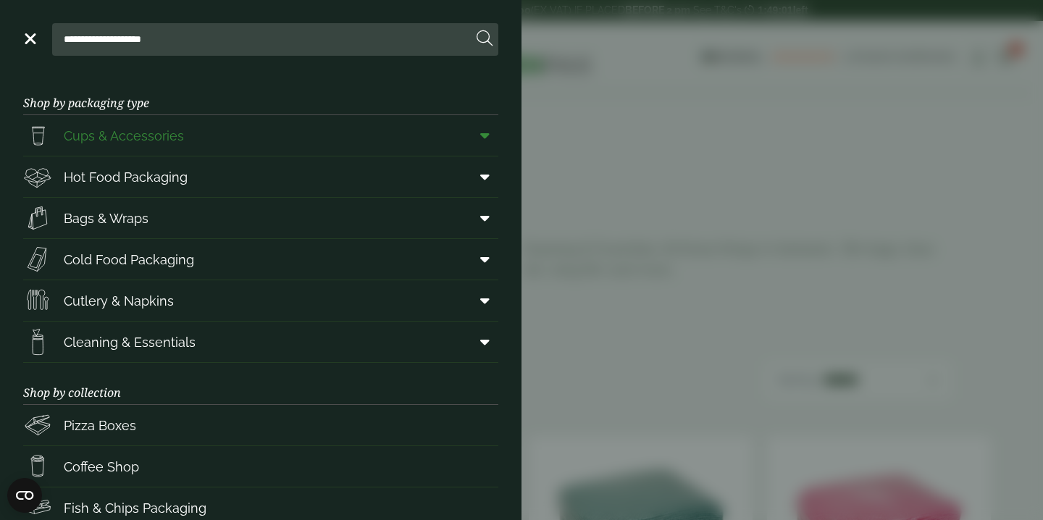
click at [117, 133] on span "Cups & Accessories" at bounding box center [124, 136] width 120 height 20
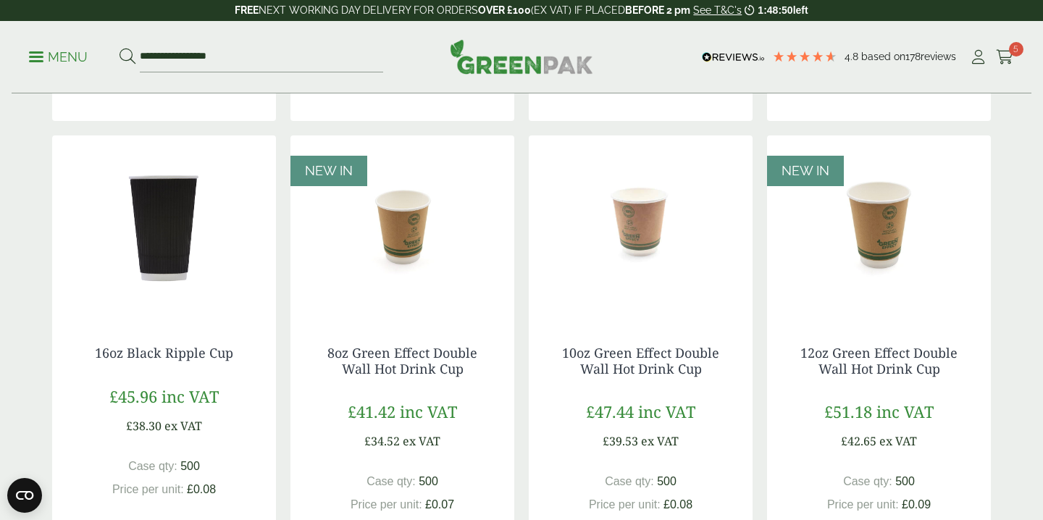
scroll to position [1209, 0]
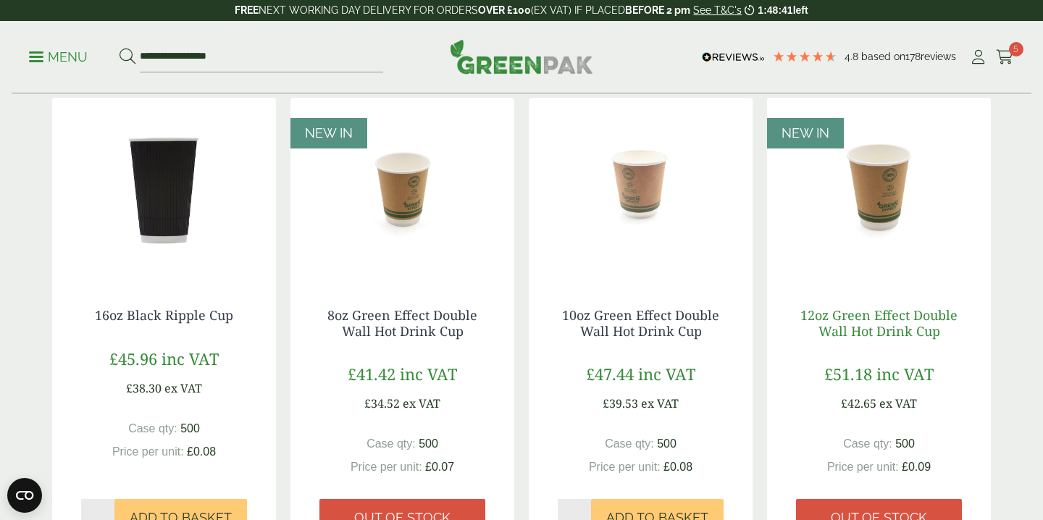
click at [920, 324] on link "12oz Green Effect Double Wall Hot Drink Cup" at bounding box center [878, 322] width 157 height 33
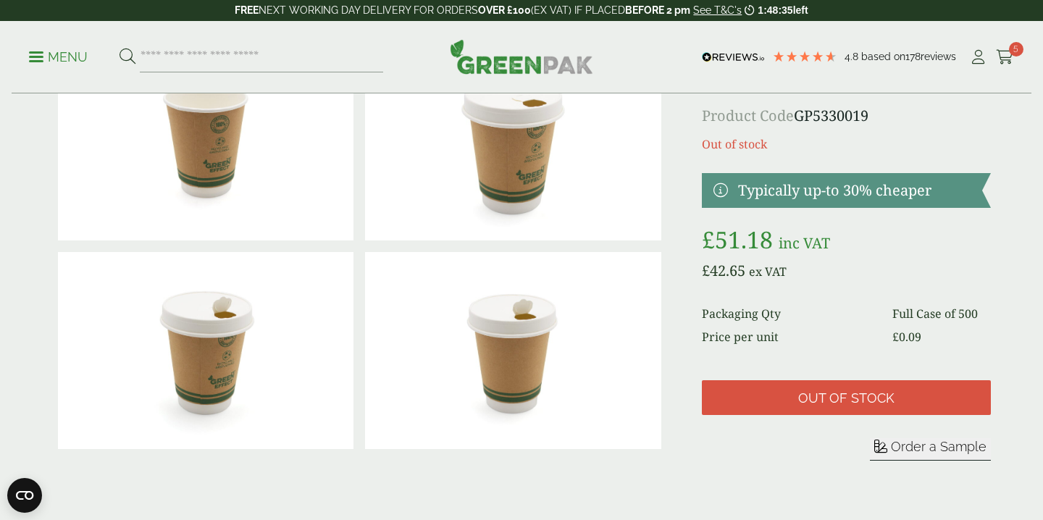
scroll to position [89, 0]
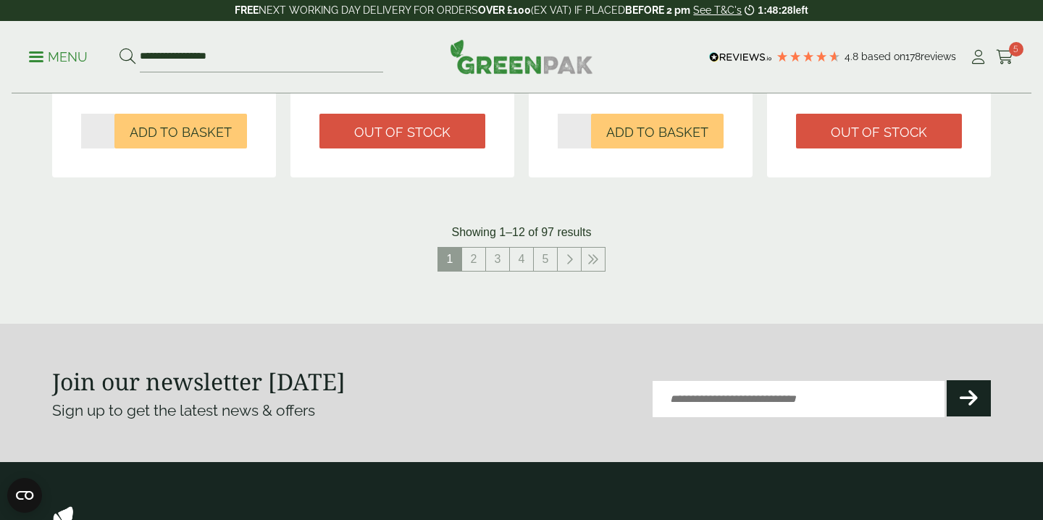
scroll to position [1483, 0]
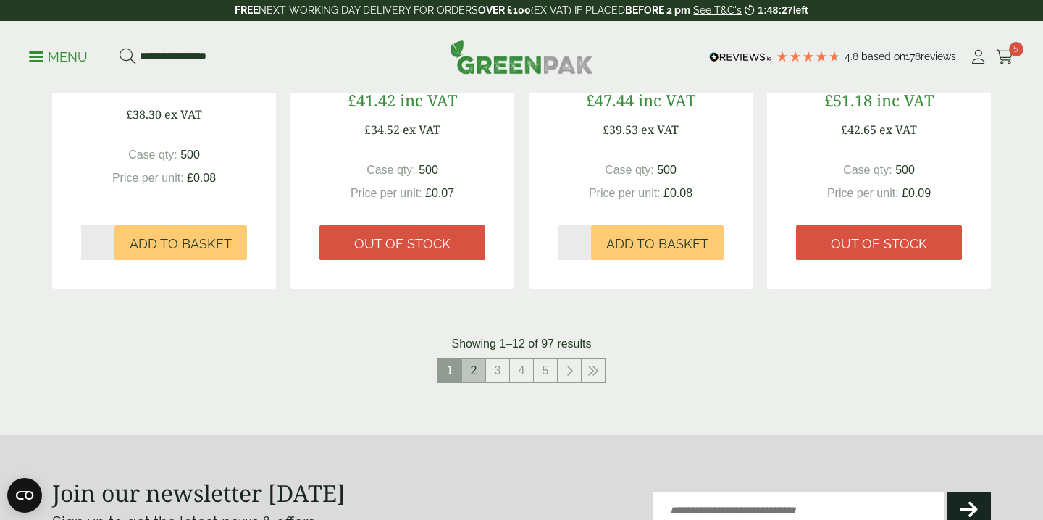
click at [474, 370] on link "2" at bounding box center [473, 370] width 23 height 23
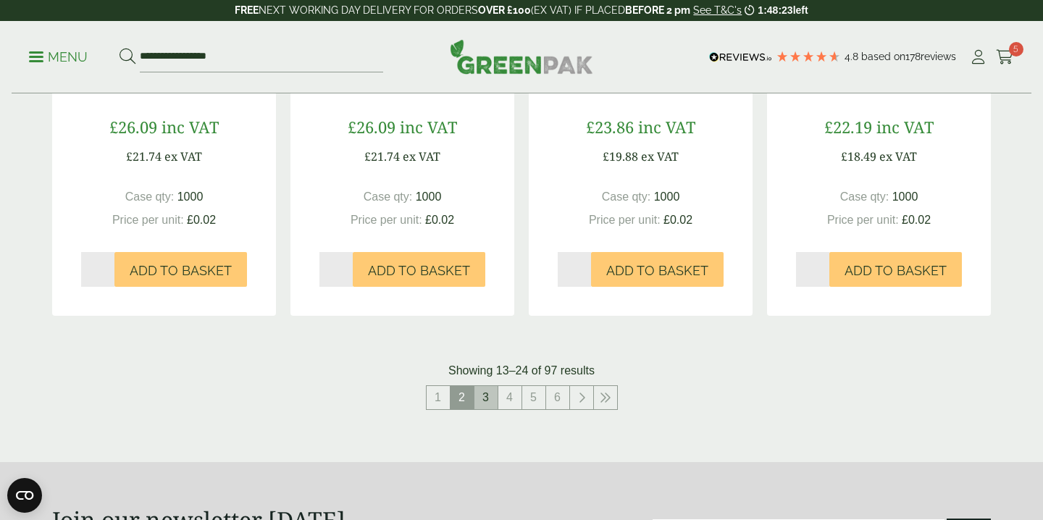
scroll to position [1478, 0]
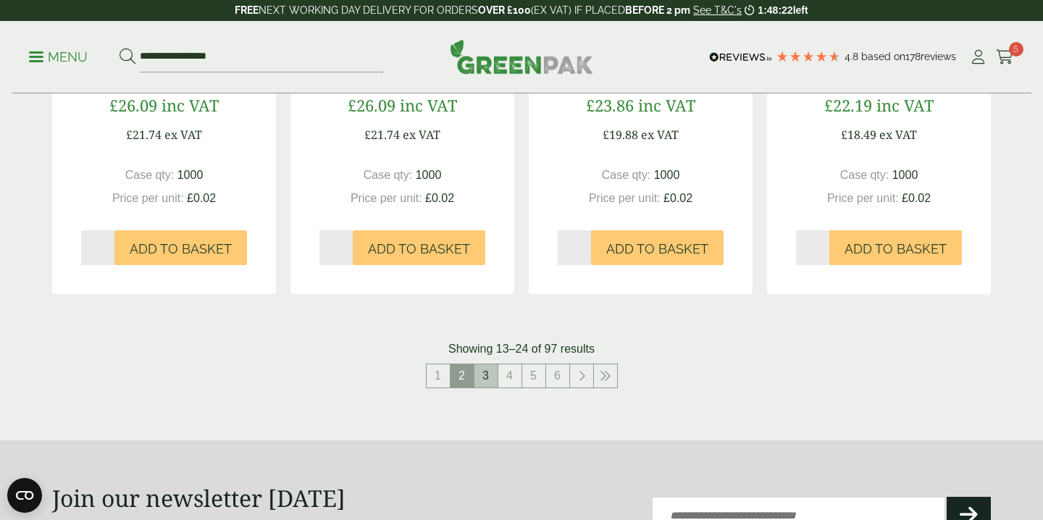
click at [492, 376] on link "3" at bounding box center [485, 375] width 23 height 23
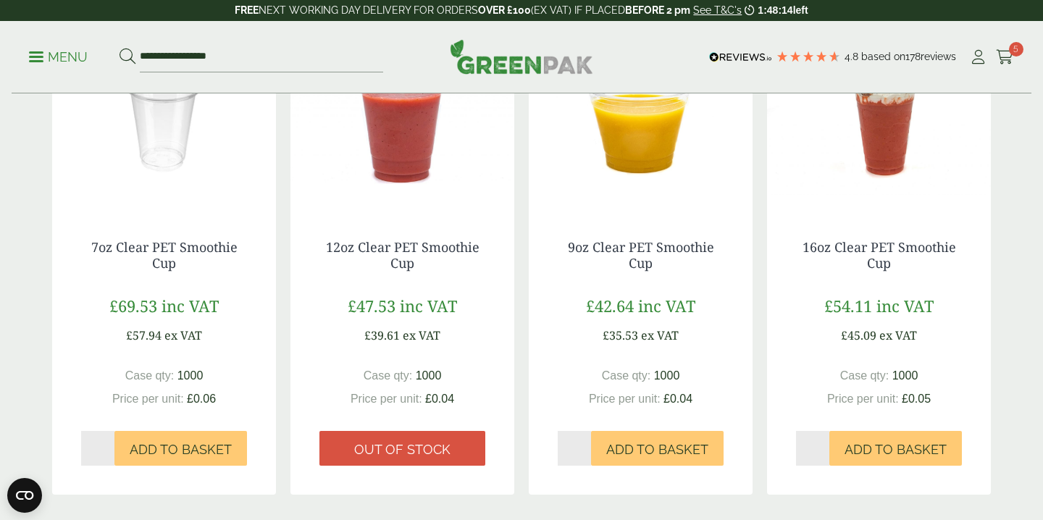
scroll to position [1402, 0]
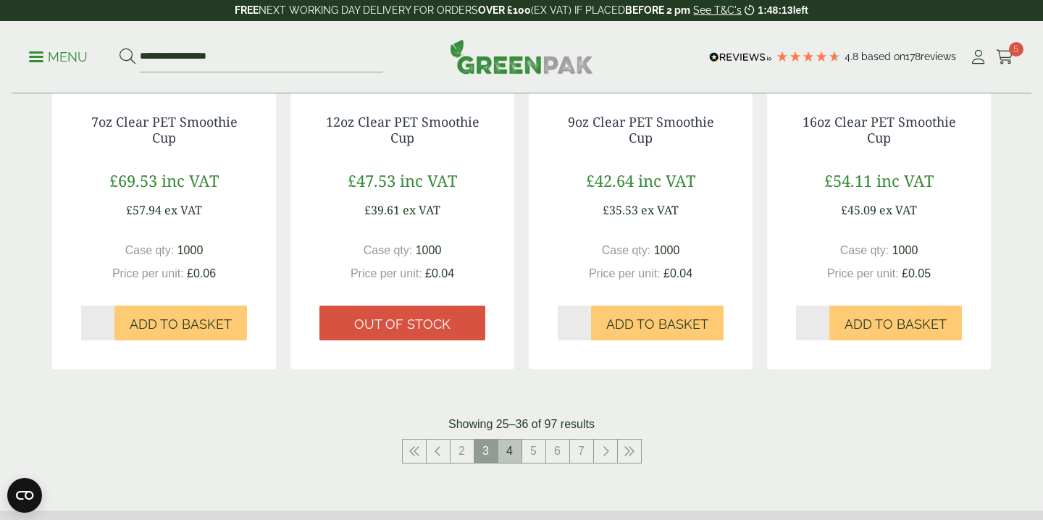
click at [508, 453] on link "4" at bounding box center [509, 450] width 23 height 23
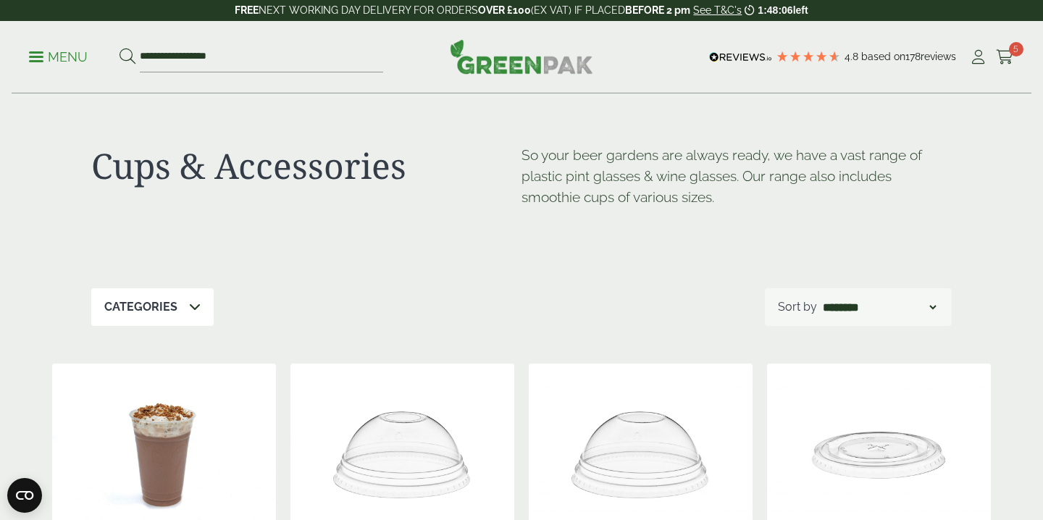
click at [37, 54] on p "Menu" at bounding box center [58, 57] width 59 height 17
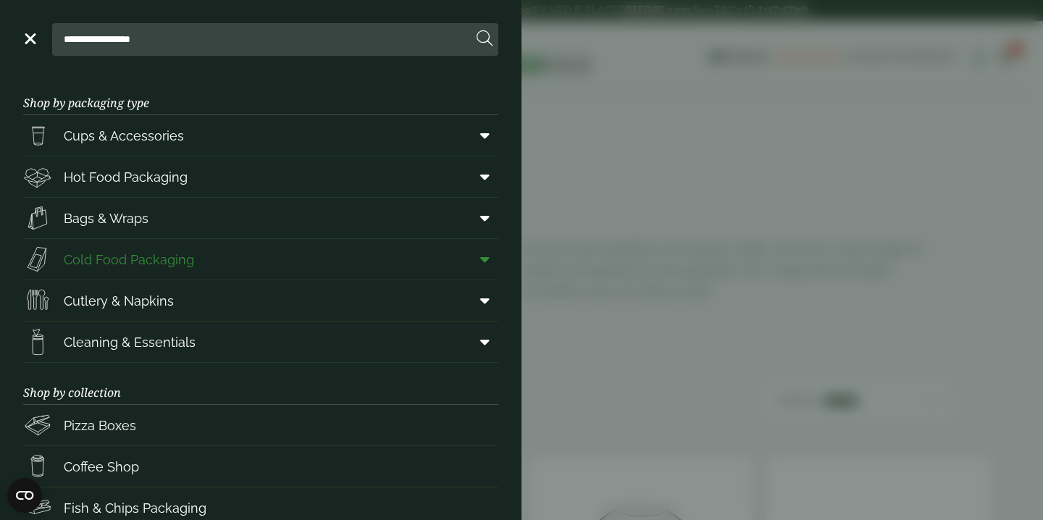
click at [122, 263] on span "Cold Food Packaging" at bounding box center [129, 260] width 130 height 20
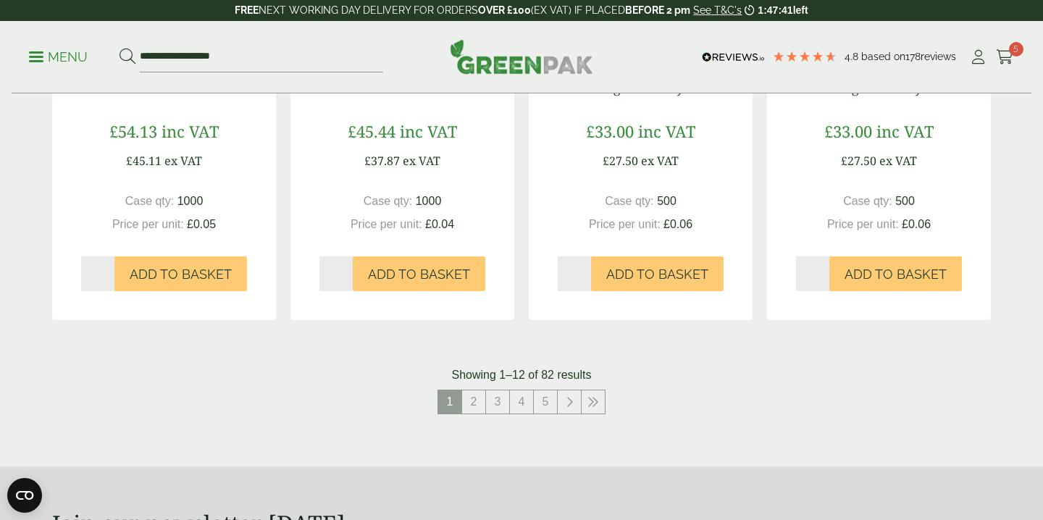
scroll to position [1620, 0]
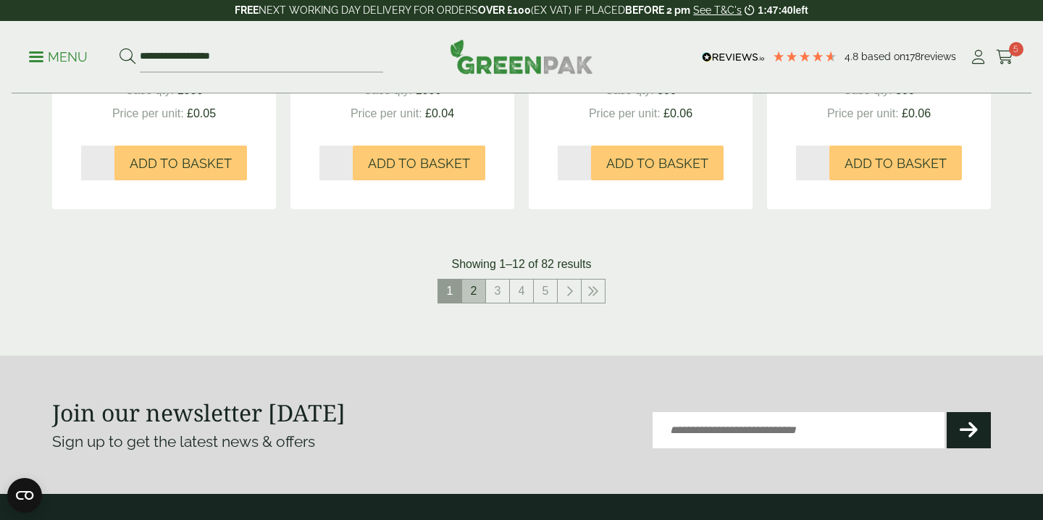
click at [481, 290] on link "2" at bounding box center [473, 290] width 23 height 23
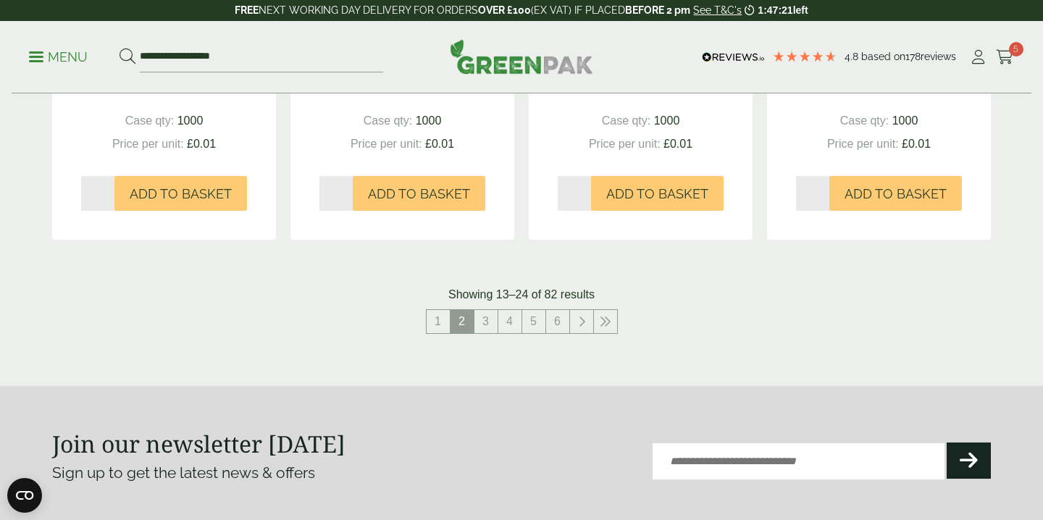
scroll to position [1647, 0]
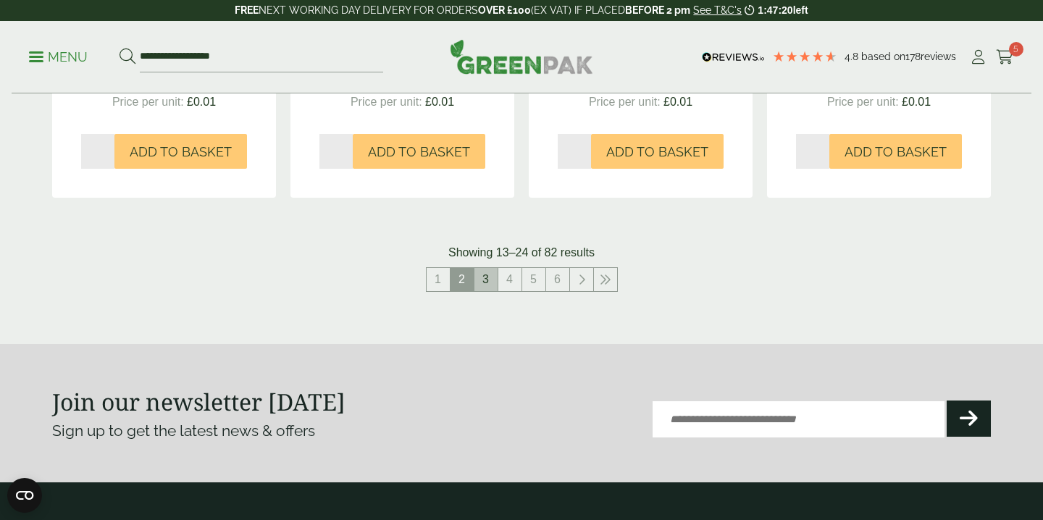
click at [483, 290] on link "3" at bounding box center [485, 279] width 23 height 23
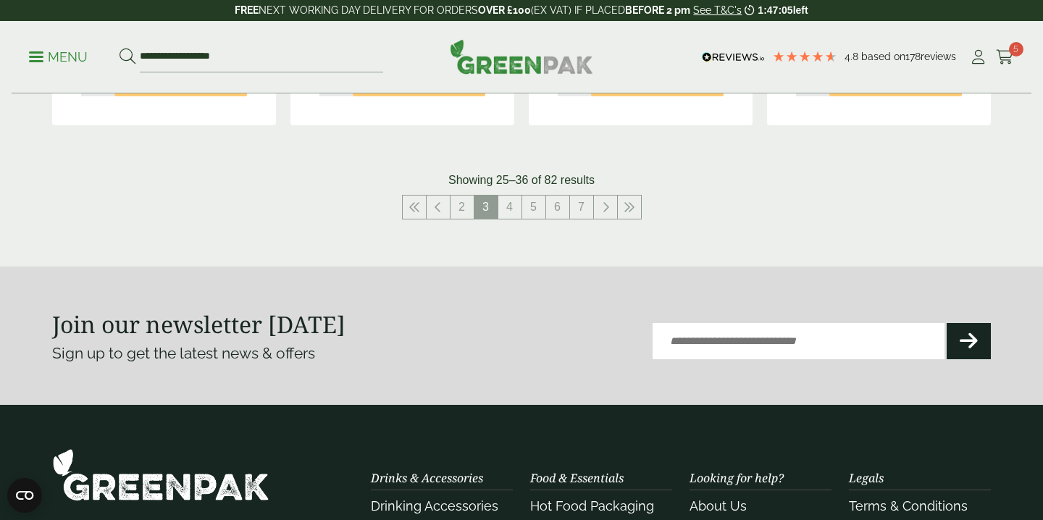
scroll to position [1696, 0]
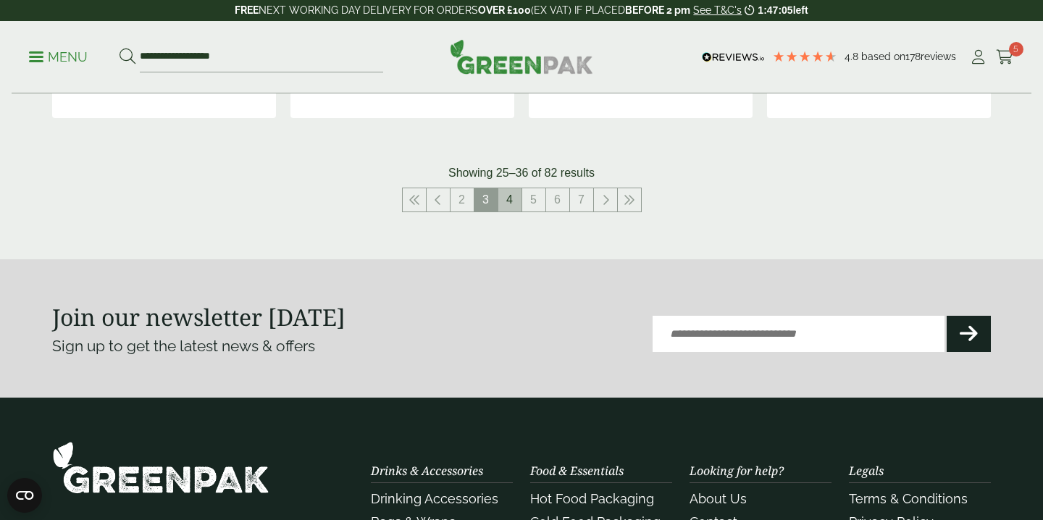
click at [513, 211] on link "4" at bounding box center [509, 199] width 23 height 23
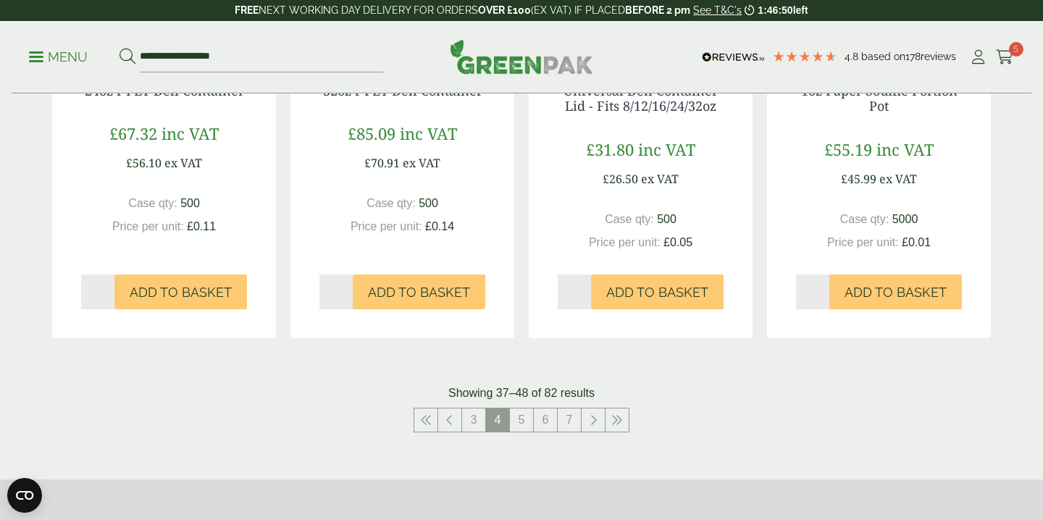
scroll to position [1523, 0]
click at [523, 408] on link "5" at bounding box center [521, 419] width 23 height 23
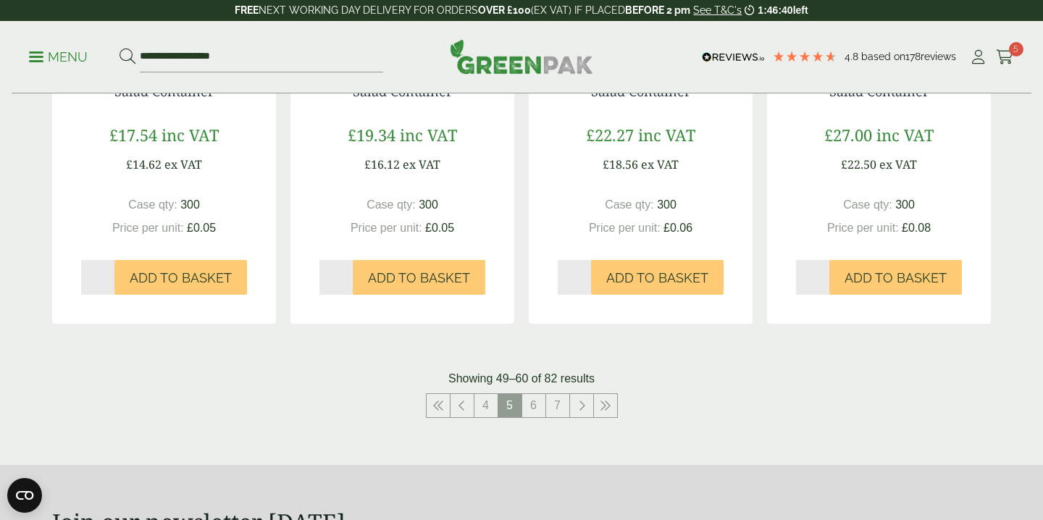
scroll to position [1586, 0]
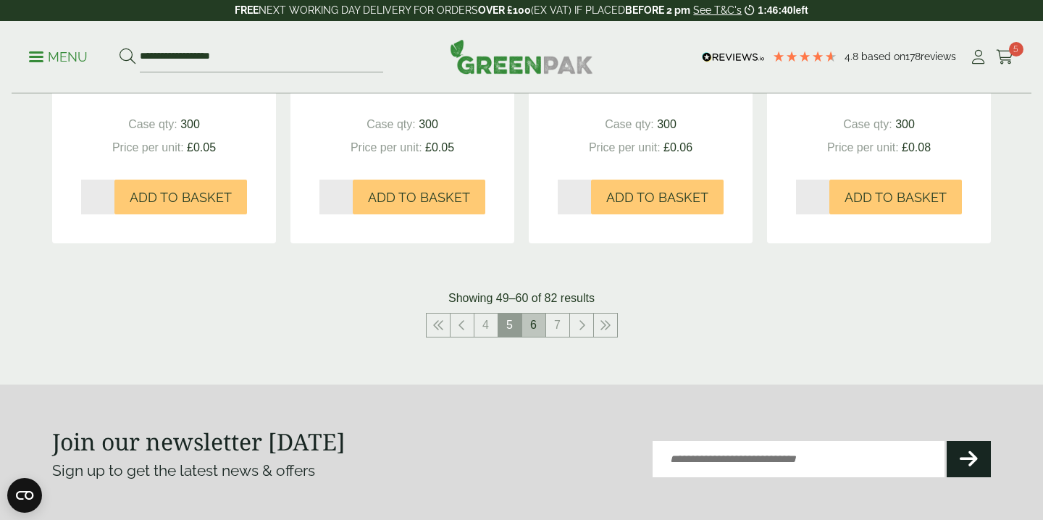
click at [531, 327] on link "6" at bounding box center [533, 325] width 23 height 23
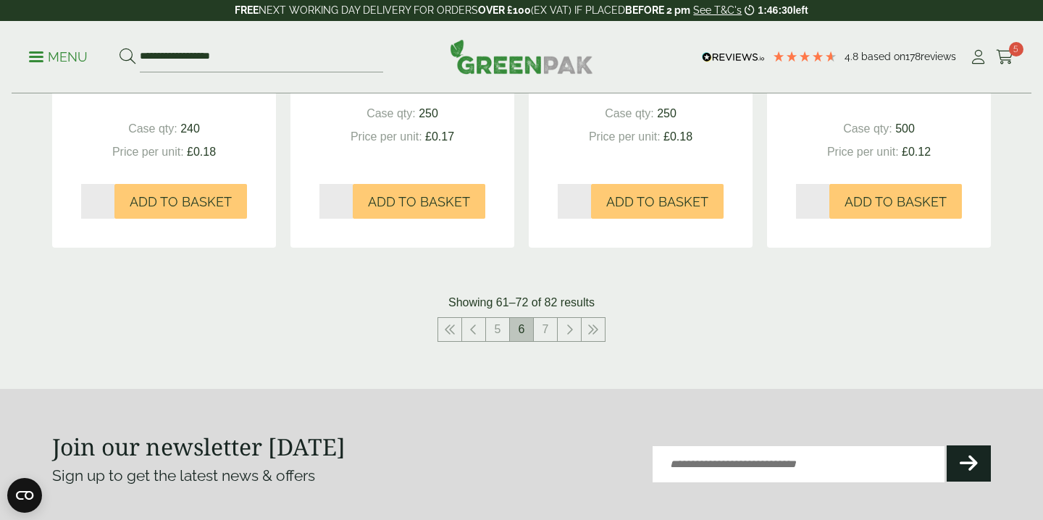
scroll to position [1599, 0]
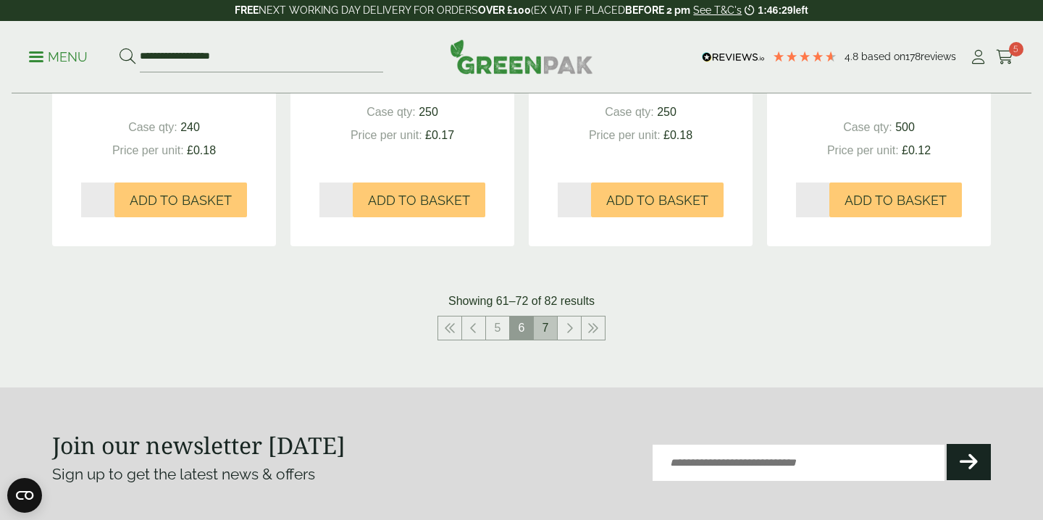
click at [542, 328] on link "7" at bounding box center [545, 327] width 23 height 23
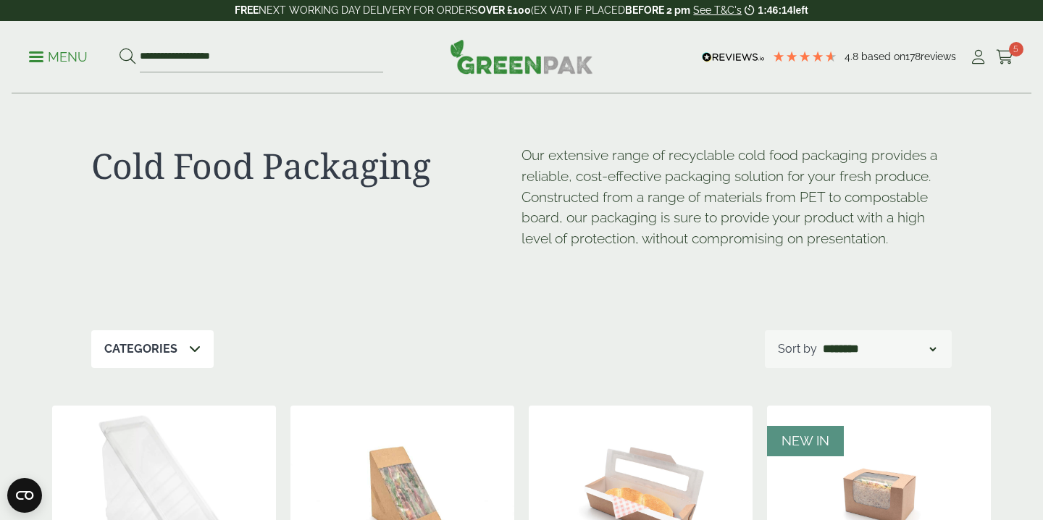
click at [33, 54] on p "Menu" at bounding box center [58, 57] width 59 height 17
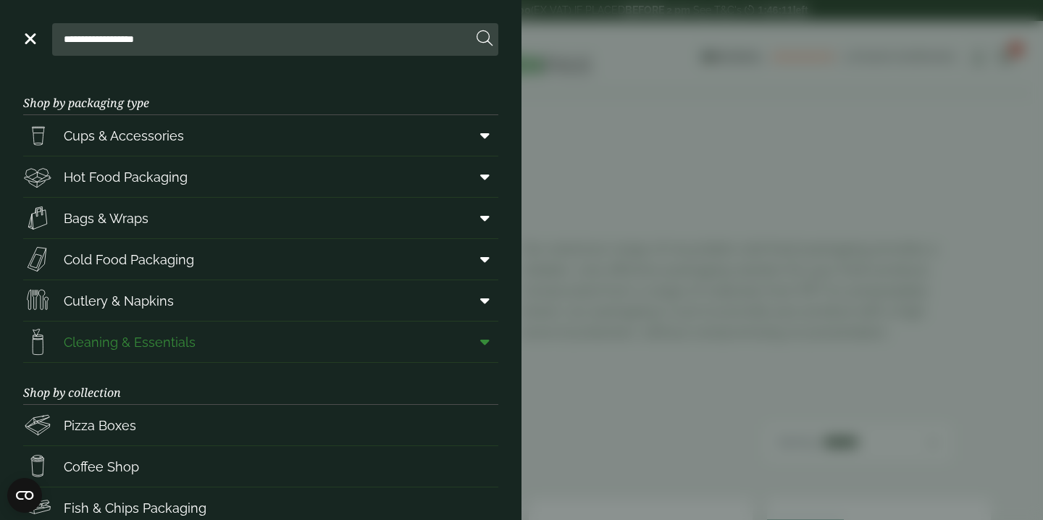
click at [150, 347] on span "Cleaning & Essentials" at bounding box center [130, 342] width 132 height 20
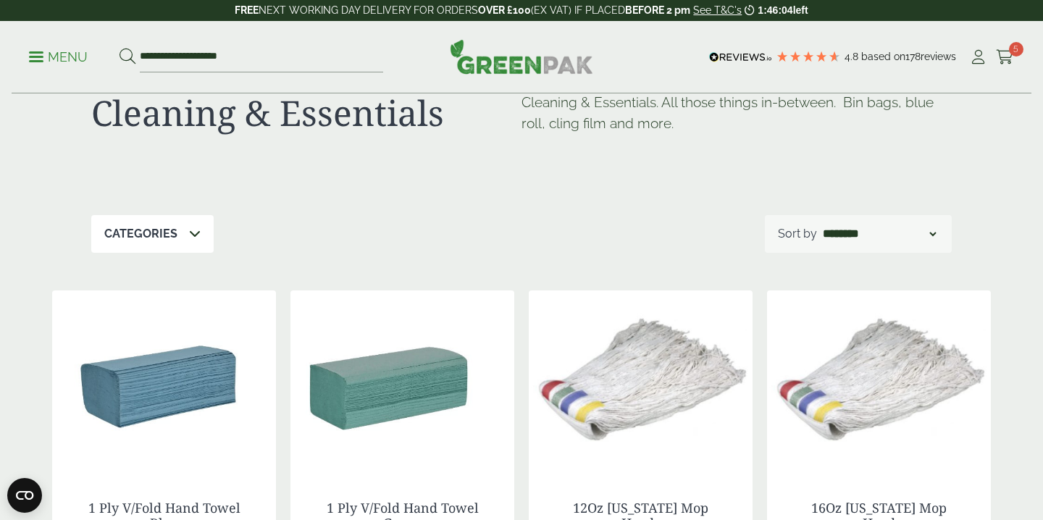
select select "**********"
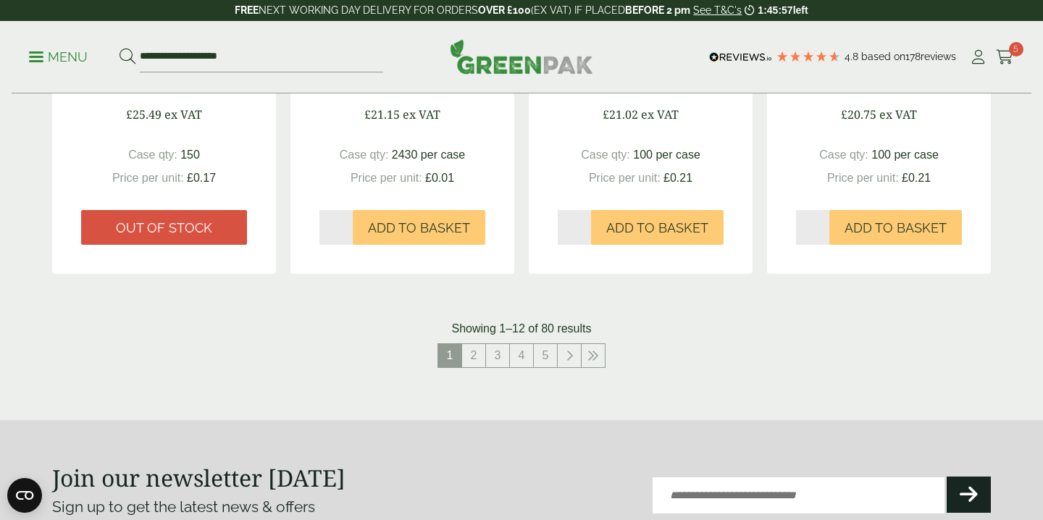
scroll to position [1502, 0]
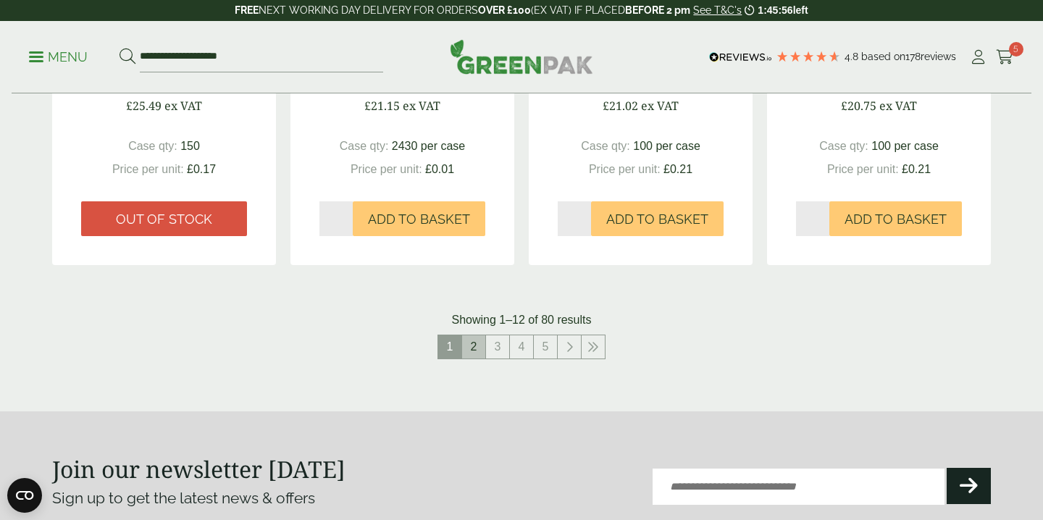
click at [473, 343] on link "2" at bounding box center [473, 346] width 23 height 23
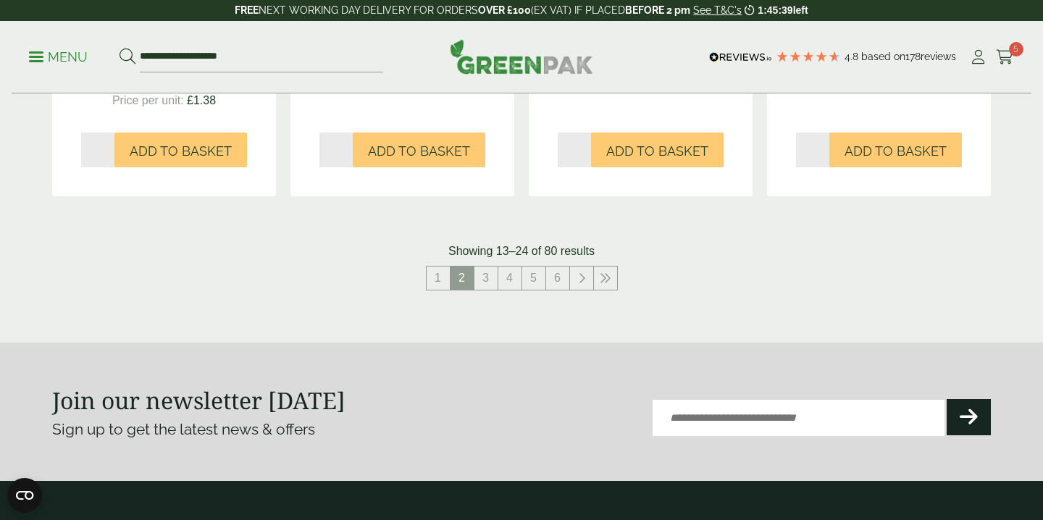
scroll to position [1576, 0]
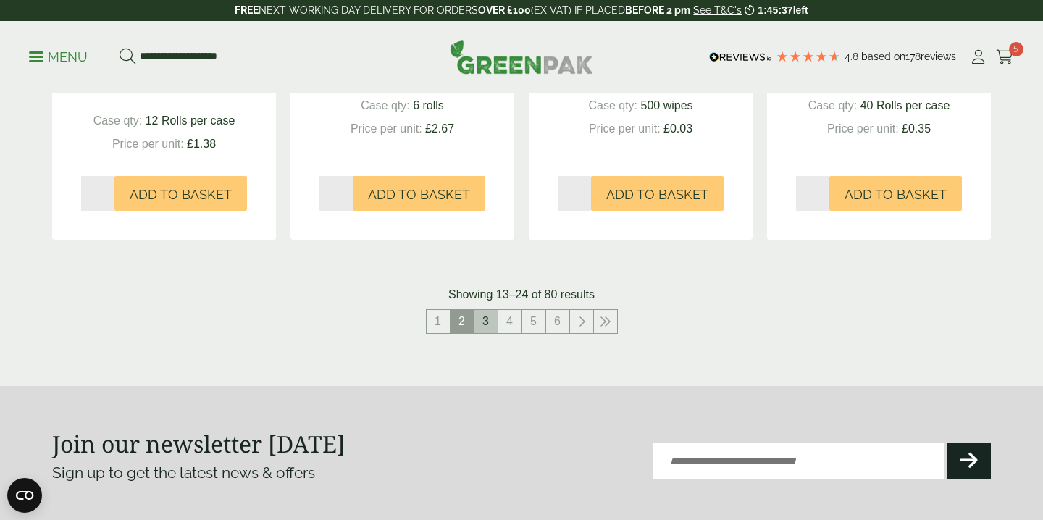
click at [487, 317] on link "3" at bounding box center [485, 321] width 23 height 23
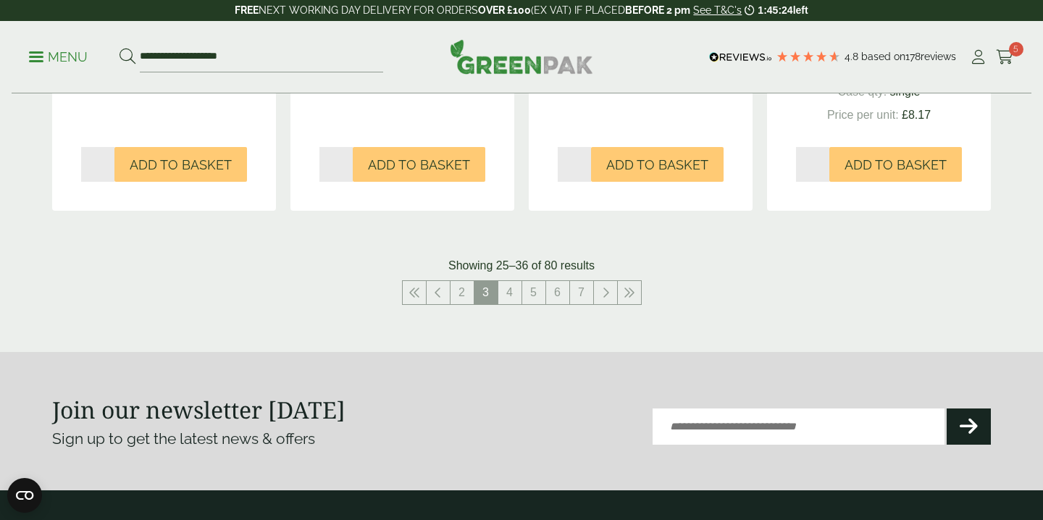
scroll to position [1345, 0]
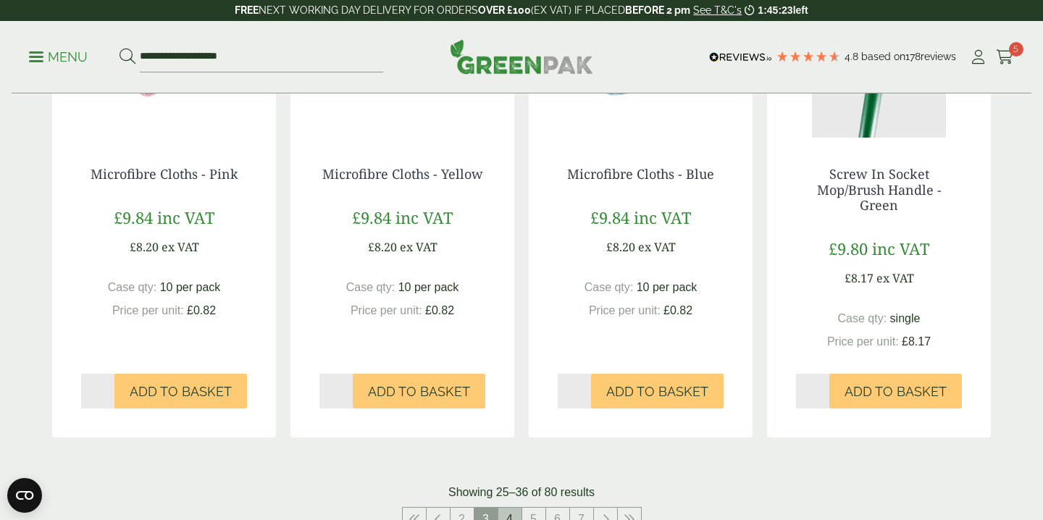
click at [513, 508] on link "4" at bounding box center [509, 519] width 23 height 23
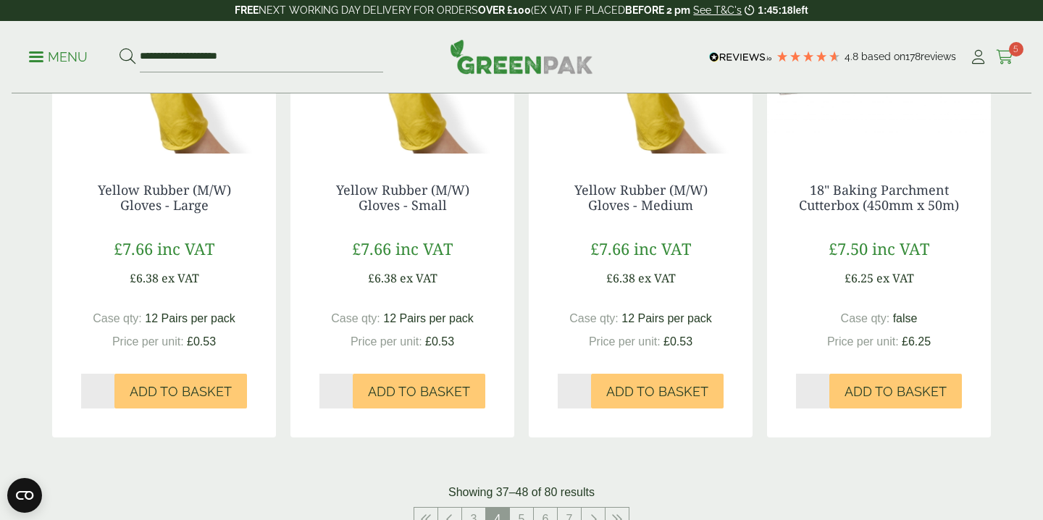
click at [1012, 51] on span "5" at bounding box center [1016, 49] width 14 height 14
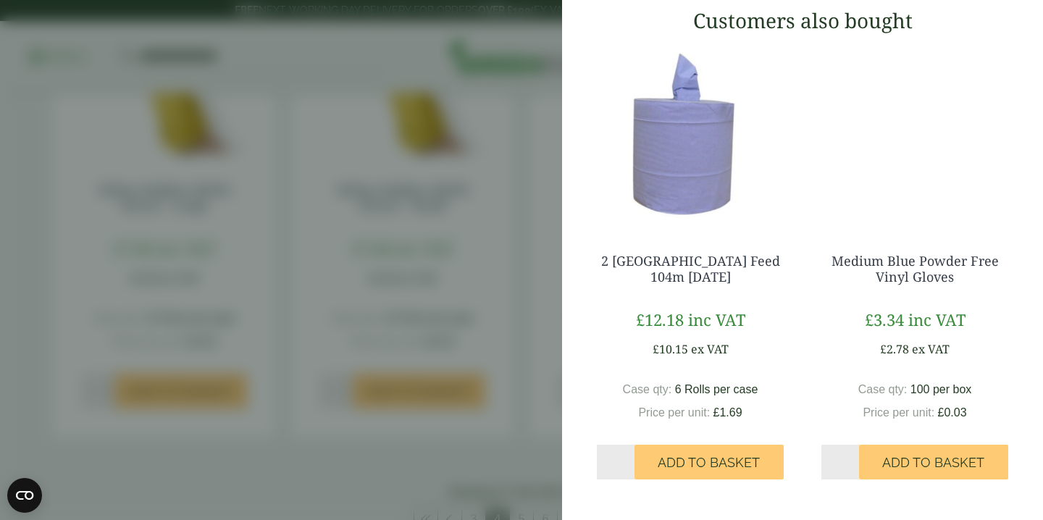
scroll to position [481, 0]
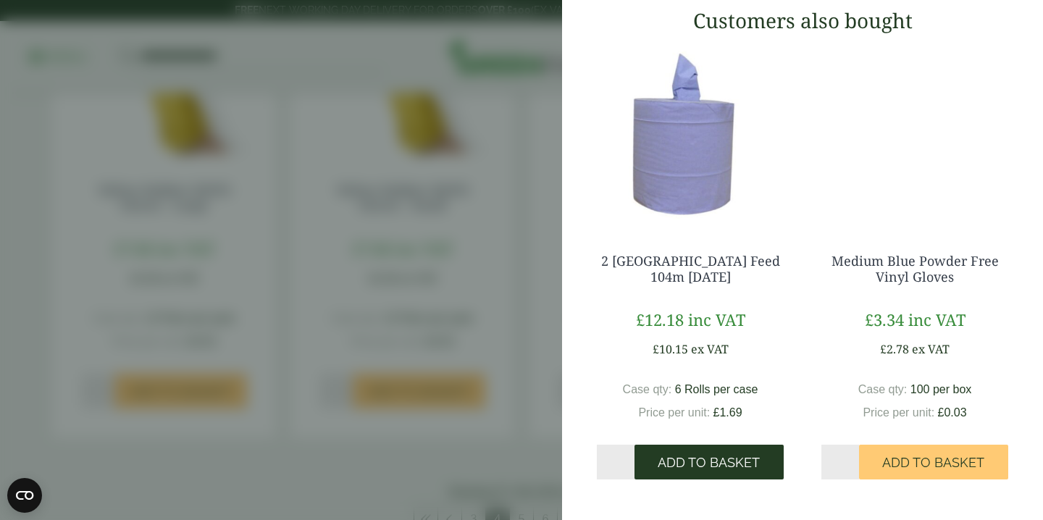
click at [675, 461] on span "Add to Basket" at bounding box center [708, 463] width 102 height 16
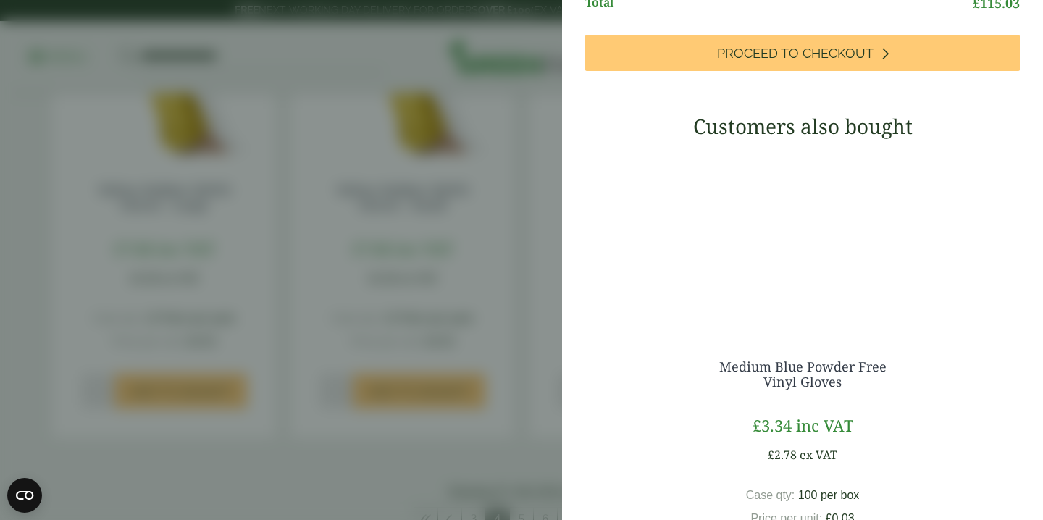
click at [520, 337] on aside "2 [GEOGRAPHIC_DATA] Feed 104m [DATE] (GP3630017) - Added to basket My Basket Kr…" at bounding box center [521, 260] width 1043 height 520
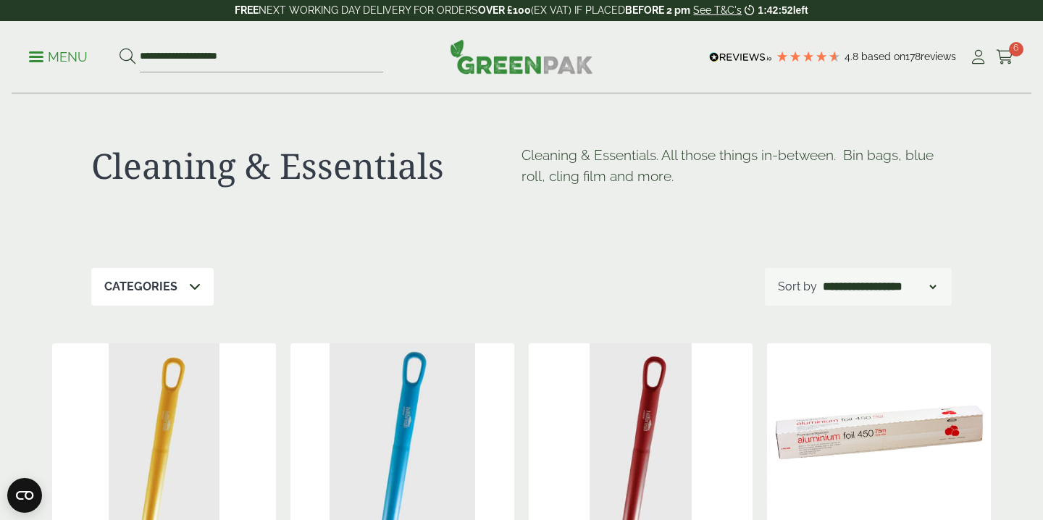
scroll to position [0, 0]
click at [1001, 54] on icon at bounding box center [1005, 57] width 18 height 14
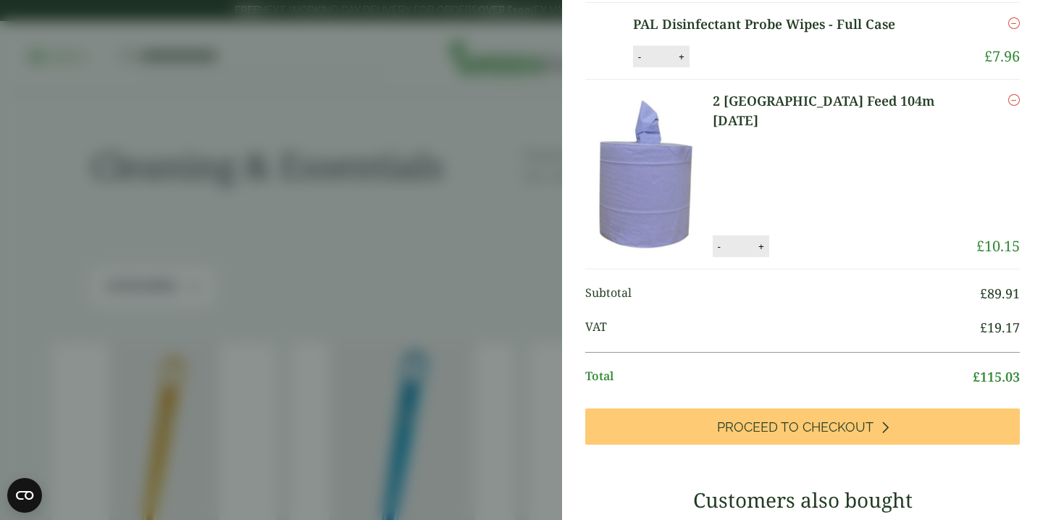
scroll to position [160, 0]
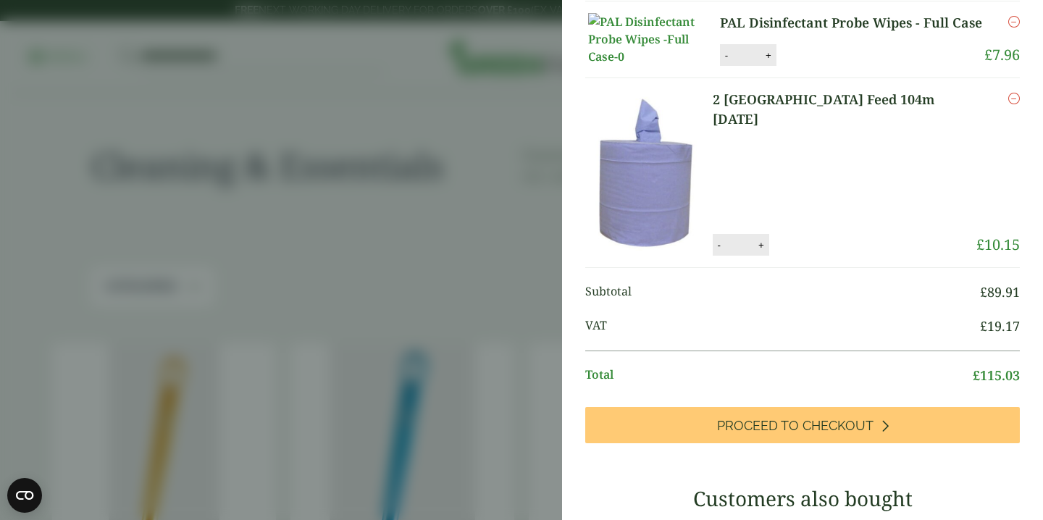
click at [899, 129] on link "2 [GEOGRAPHIC_DATA] Feed 104m [DATE]" at bounding box center [844, 109] width 264 height 39
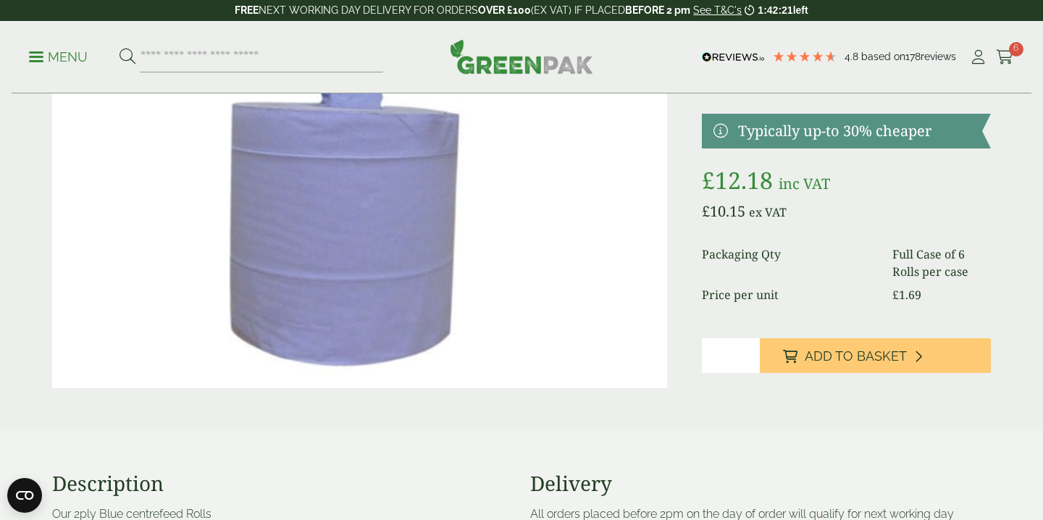
click at [447, 0] on p "FREE NEXT WORKING DAY DELIVERY FOR ORDERS OVER £100 (EX VAT) IF PLACED BEFORE 2…" at bounding box center [521, 10] width 1043 height 21
click at [179, 52] on input "search" at bounding box center [261, 57] width 243 height 30
type input "******"
click at [127, 56] on button at bounding box center [127, 57] width 16 height 19
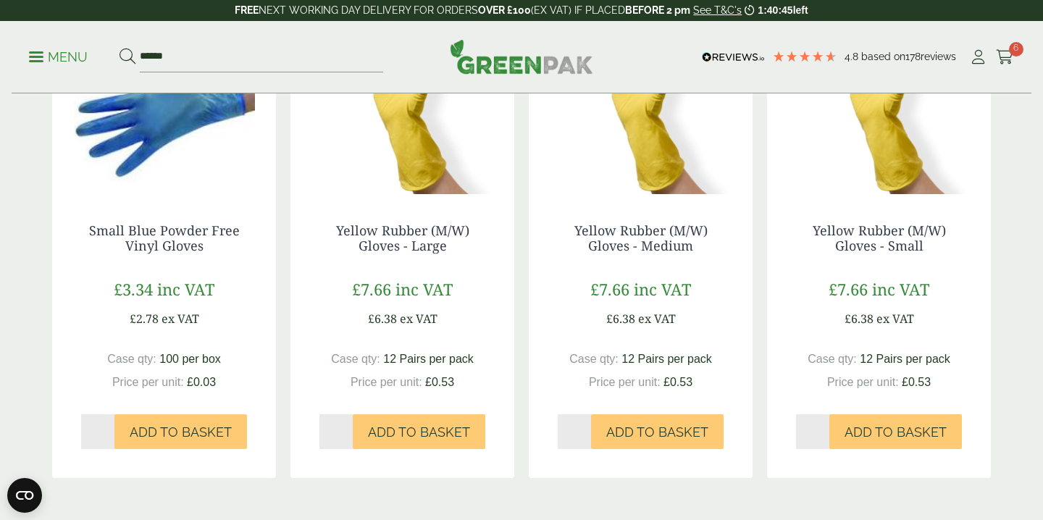
scroll to position [806, 0]
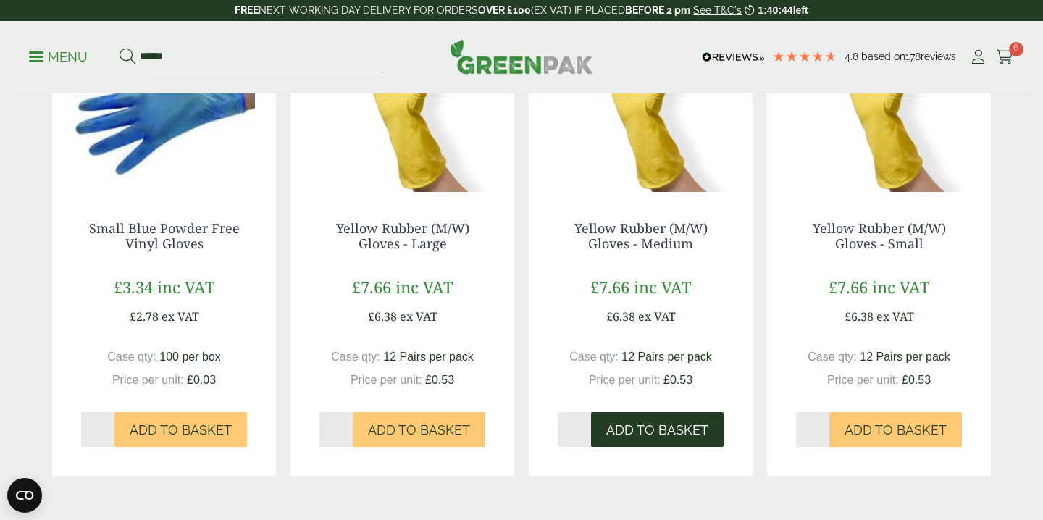
click at [648, 422] on span "Add to Basket" at bounding box center [657, 430] width 102 height 16
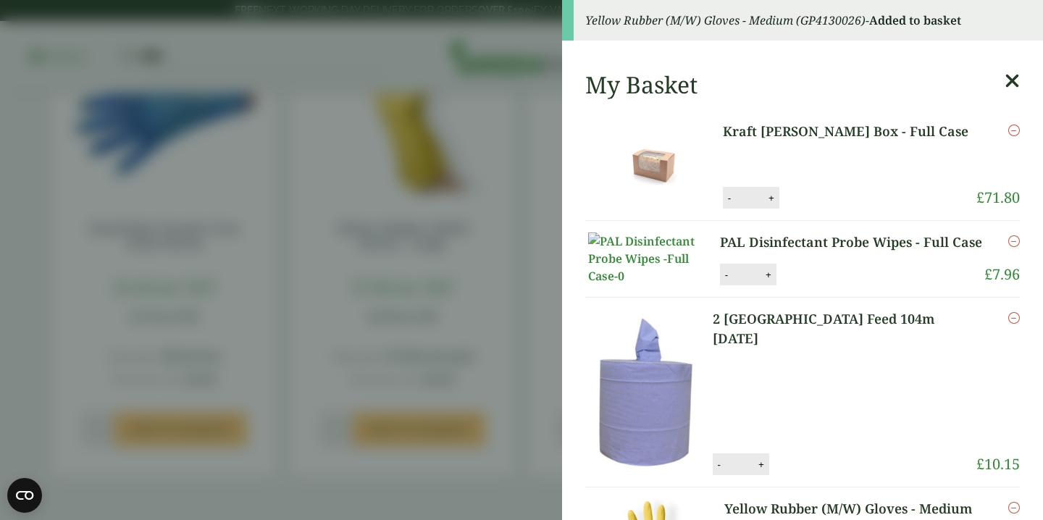
click at [460, 444] on aside "Yellow Rubber (M/W) Gloves - Medium (GP4130026) - Added to basket My Basket Kra…" at bounding box center [521, 260] width 1043 height 520
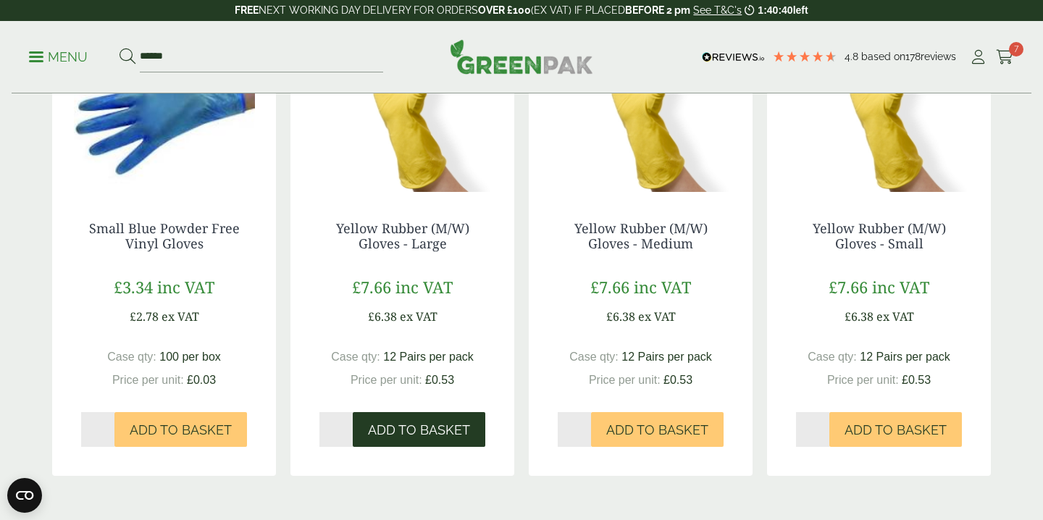
click at [426, 432] on span "Add to Basket" at bounding box center [419, 430] width 102 height 16
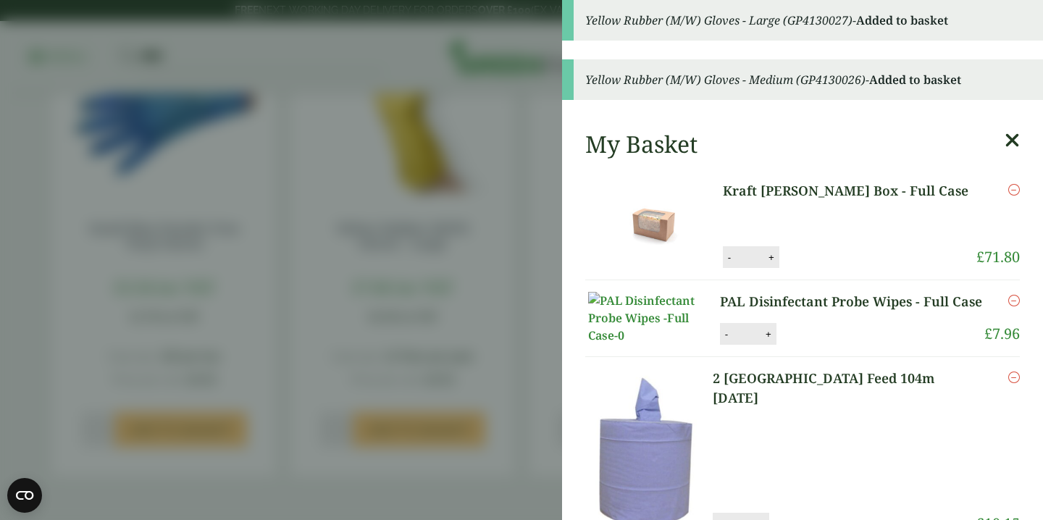
click at [1014, 136] on icon at bounding box center [1011, 140] width 15 height 20
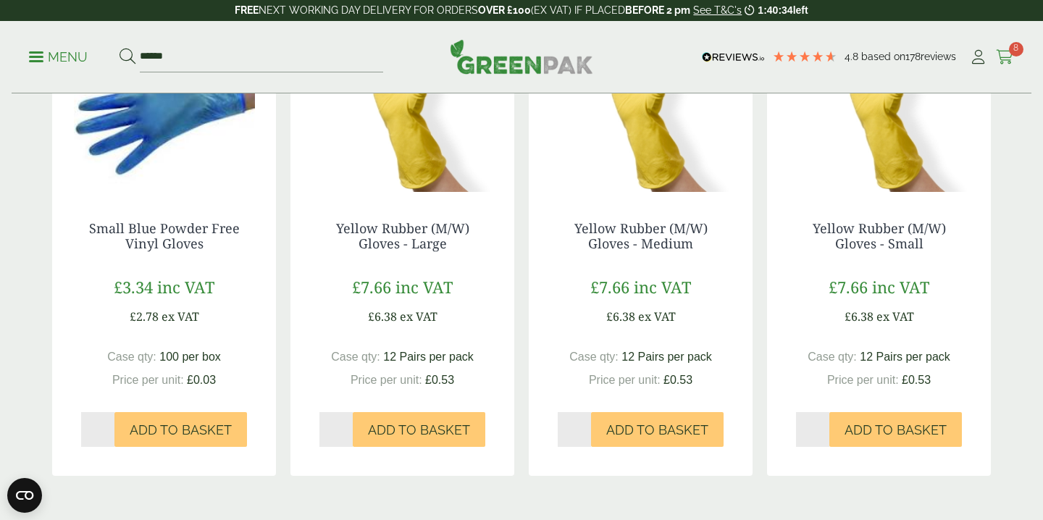
click at [1011, 50] on span "8" at bounding box center [1016, 49] width 14 height 14
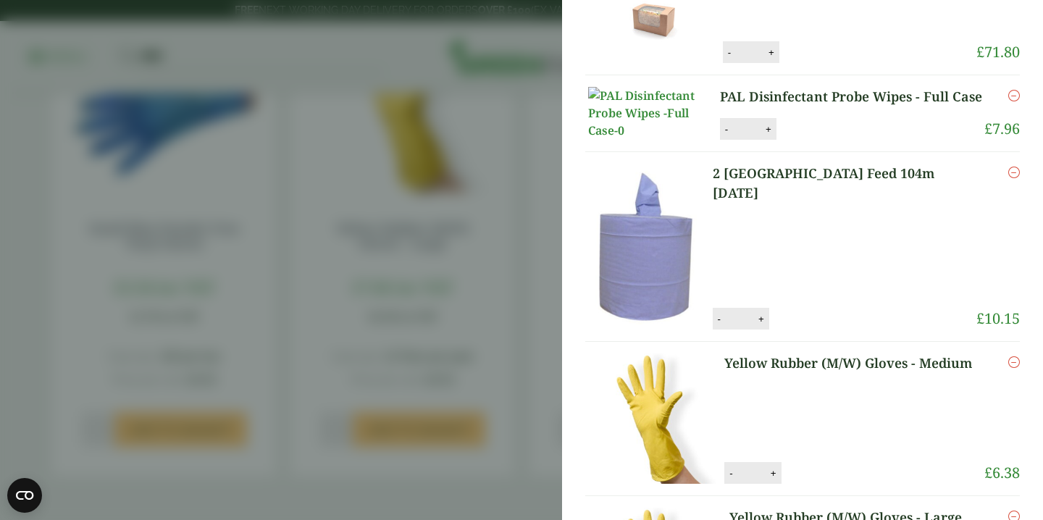
scroll to position [83, 0]
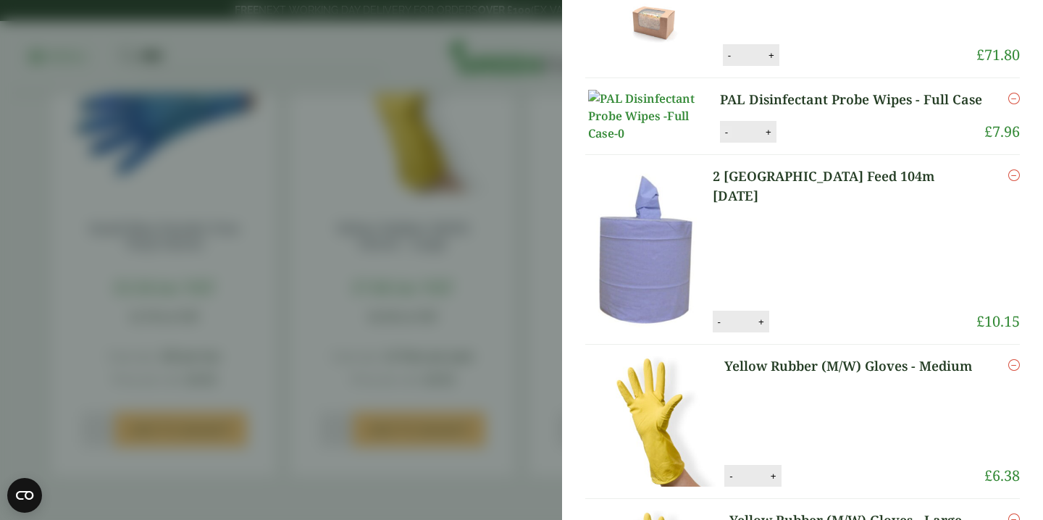
click at [727, 138] on button "-" at bounding box center [726, 132] width 12 height 12
type input "*"
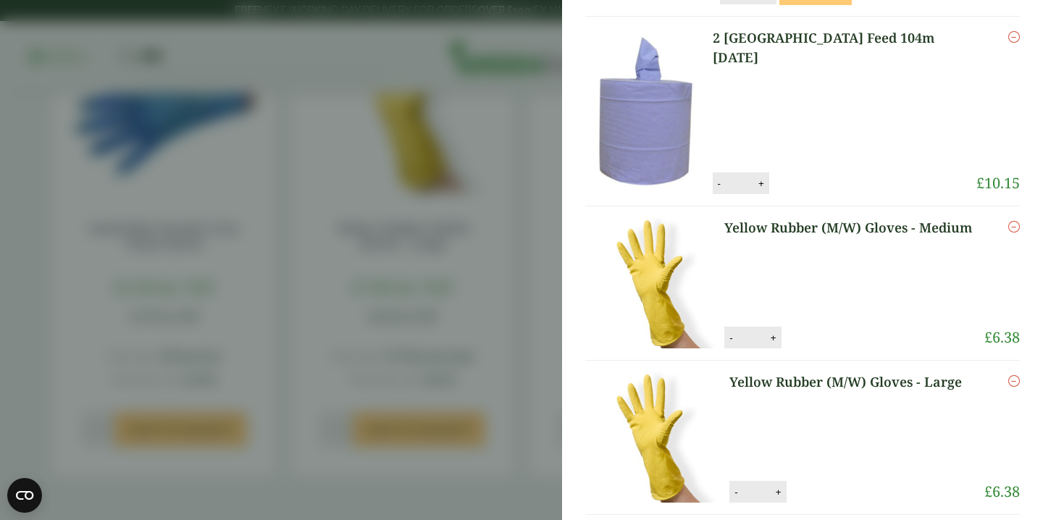
scroll to position [106, 0]
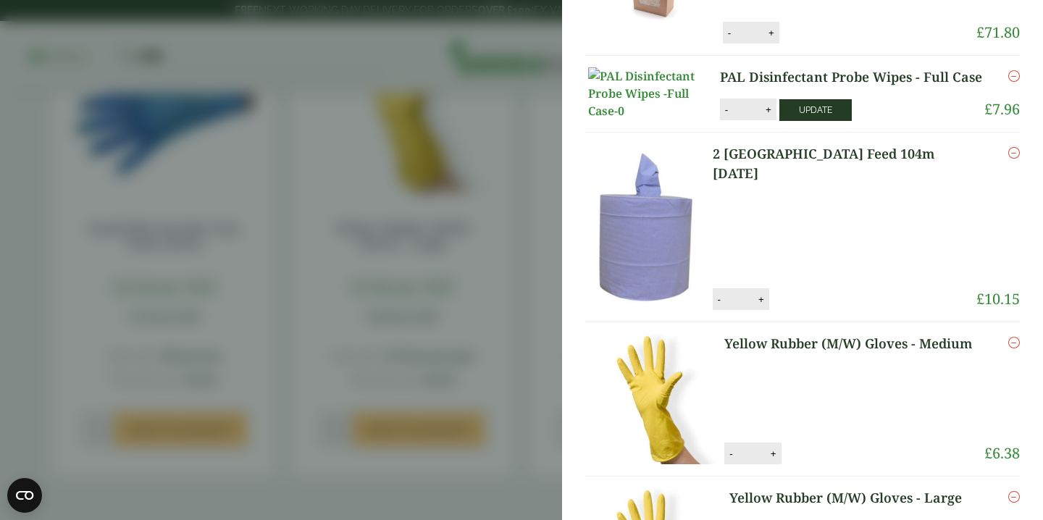
click at [812, 121] on button "Update" at bounding box center [815, 110] width 72 height 22
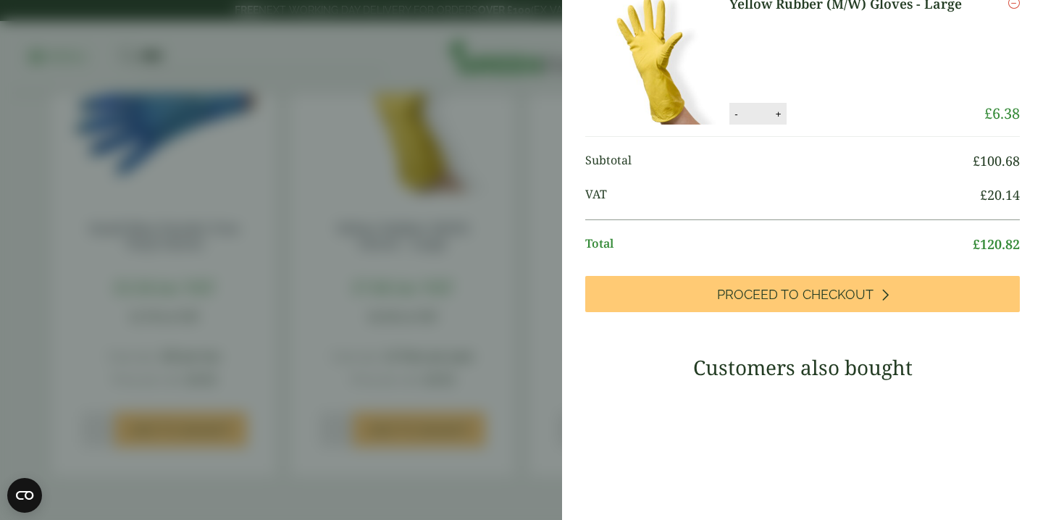
scroll to position [605, 0]
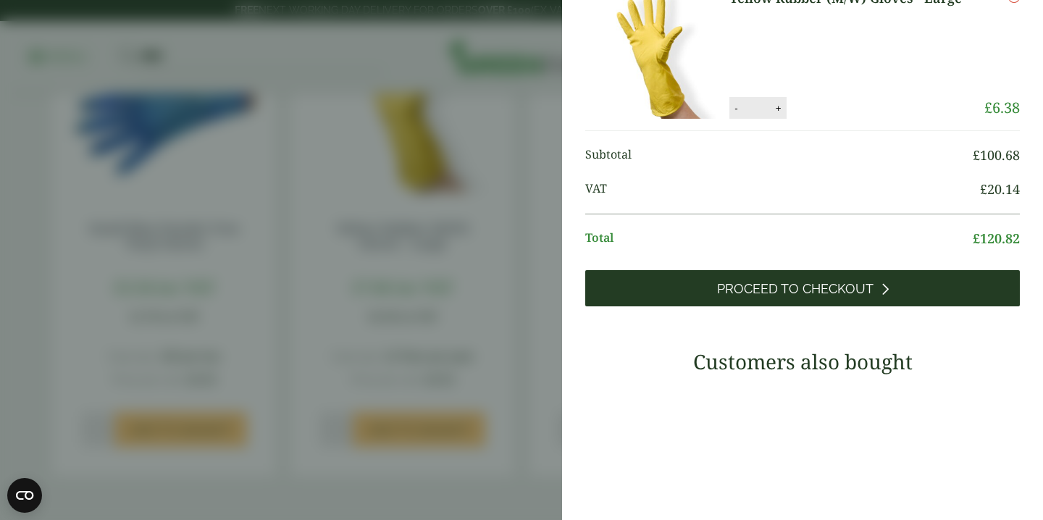
click at [825, 297] on span "Proceed to Checkout" at bounding box center [795, 289] width 156 height 16
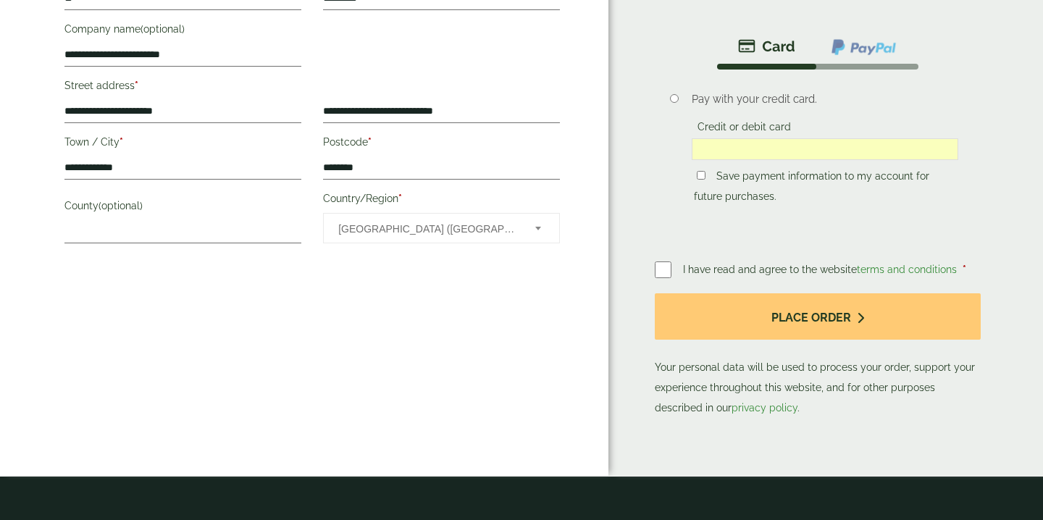
scroll to position [744, 0]
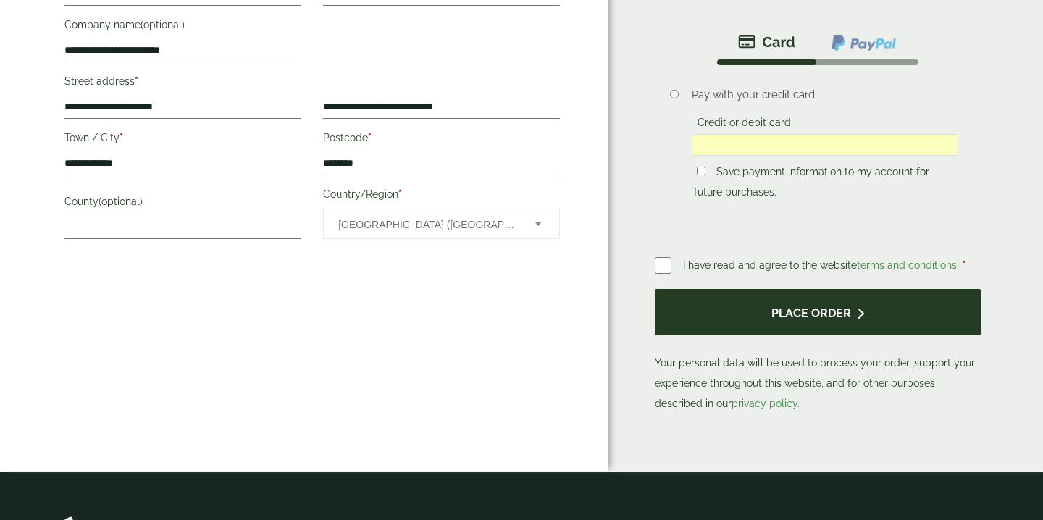
click at [828, 303] on button "Place order" at bounding box center [818, 312] width 326 height 47
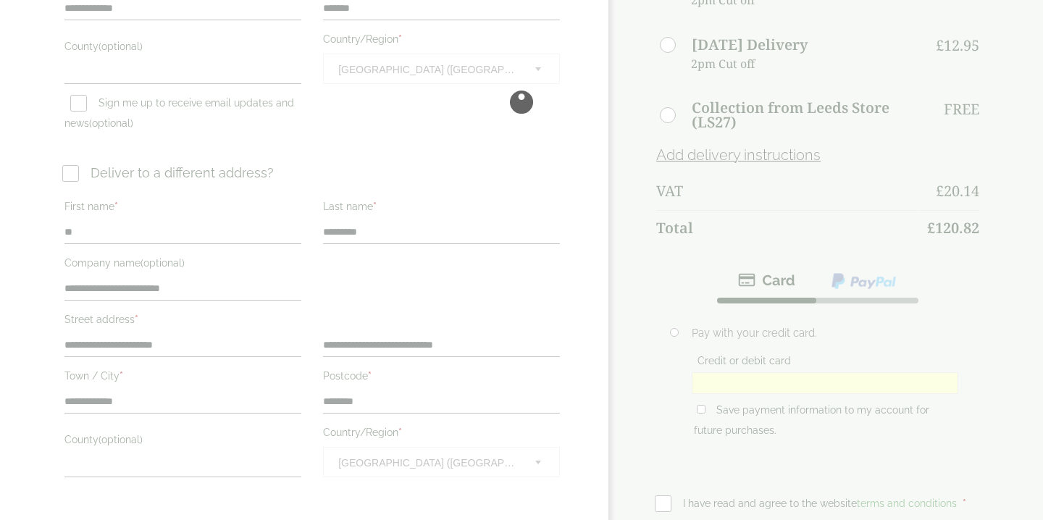
scroll to position [504, 0]
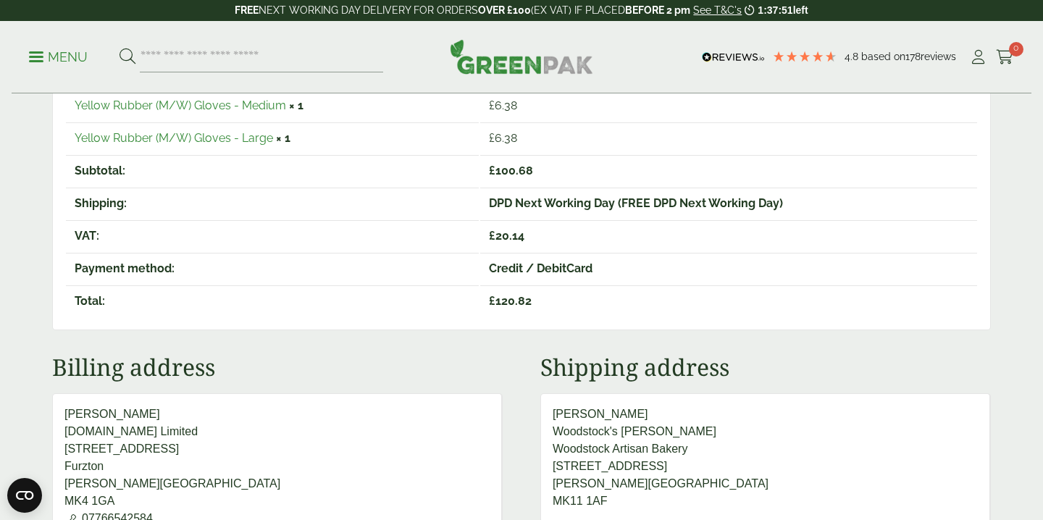
scroll to position [425, 0]
